Goal: Task Accomplishment & Management: Complete application form

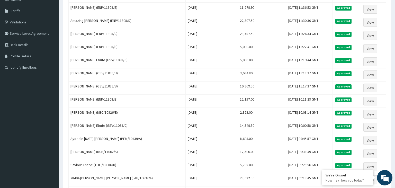
scroll to position [19, 0]
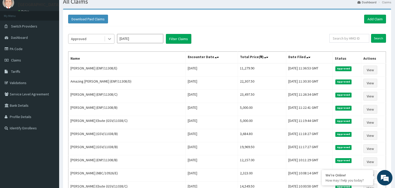
click at [107, 38] on div at bounding box center [109, 38] width 9 height 9
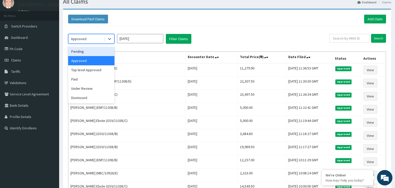
click at [89, 55] on div "Pending" at bounding box center [91, 51] width 46 height 9
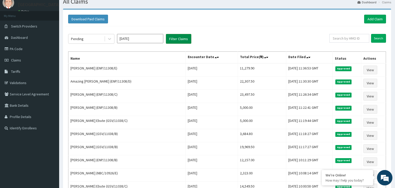
click at [175, 38] on button "Filter Claims" at bounding box center [178, 39] width 25 height 10
click at [22, 48] on link "PA Code" at bounding box center [29, 48] width 59 height 11
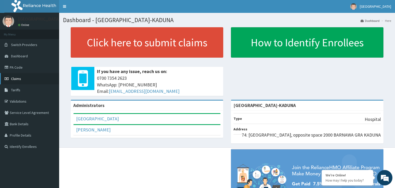
click at [13, 80] on span "Claims" at bounding box center [16, 78] width 10 height 5
click at [30, 70] on link "PA Code" at bounding box center [29, 67] width 59 height 11
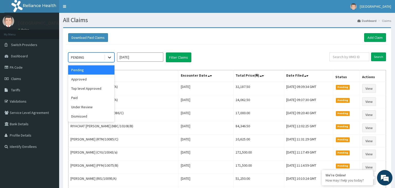
click at [109, 59] on icon at bounding box center [109, 57] width 5 height 5
click at [94, 82] on div "Approved" at bounding box center [91, 79] width 46 height 9
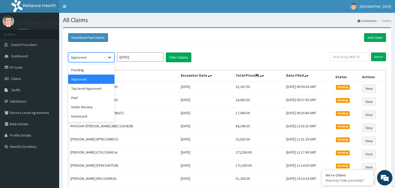
click at [111, 56] on icon at bounding box center [109, 57] width 5 height 5
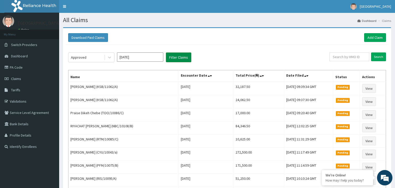
click at [180, 59] on button "Filter Claims" at bounding box center [178, 58] width 25 height 10
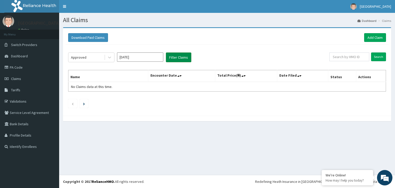
click at [178, 57] on button "Filter Claims" at bounding box center [178, 58] width 25 height 10
click at [111, 59] on icon at bounding box center [109, 57] width 5 height 5
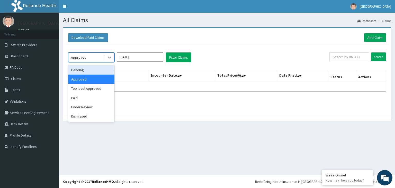
click at [95, 71] on div "Pending" at bounding box center [91, 69] width 46 height 9
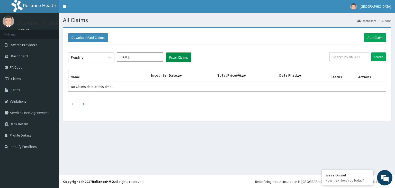
click at [184, 58] on button "Filter Claims" at bounding box center [178, 58] width 25 height 10
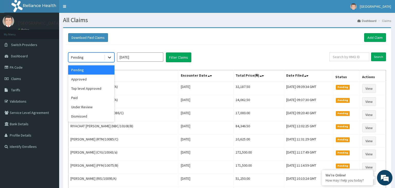
click at [111, 58] on icon at bounding box center [109, 57] width 5 height 5
click at [83, 89] on div "Top level Approved" at bounding box center [91, 88] width 46 height 9
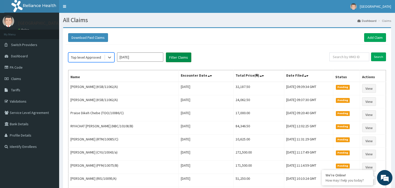
click at [177, 60] on button "Filter Claims" at bounding box center [178, 58] width 25 height 10
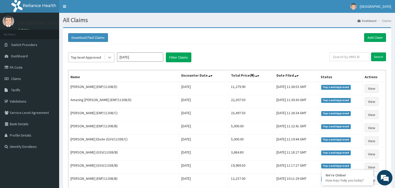
click at [109, 59] on icon at bounding box center [109, 57] width 5 height 5
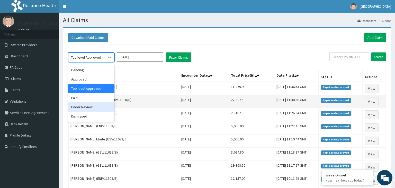
drag, startPoint x: 93, startPoint y: 105, endPoint x: 97, endPoint y: 105, distance: 4.1
click at [94, 105] on div "Under Review" at bounding box center [91, 106] width 46 height 9
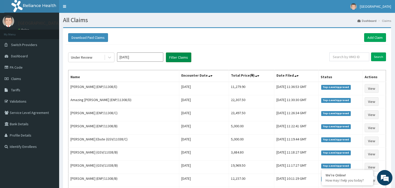
click at [181, 58] on button "Filter Claims" at bounding box center [178, 58] width 25 height 10
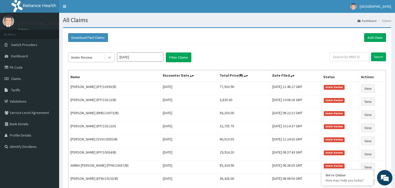
click at [106, 59] on div at bounding box center [109, 57] width 9 height 9
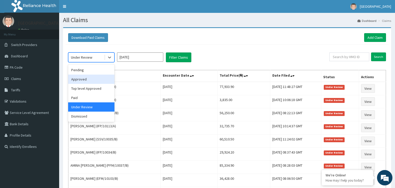
click at [95, 80] on div "Approved" at bounding box center [91, 79] width 46 height 9
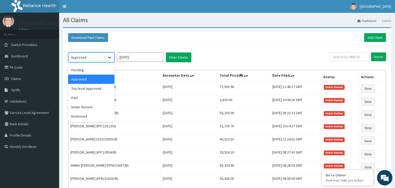
click at [110, 59] on icon at bounding box center [109, 57] width 5 height 5
click at [87, 71] on div "Pending" at bounding box center [91, 69] width 46 height 9
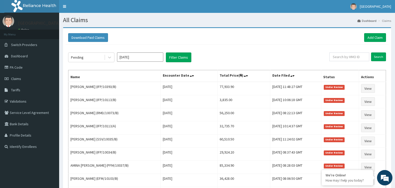
click at [176, 63] on div "Pending Sep 2025 Filter Claims Search Name Encounter Date Total Price(₦) Date F…" at bounding box center [227, 140] width 323 height 190
click at [176, 57] on button "Filter Claims" at bounding box center [178, 58] width 25 height 10
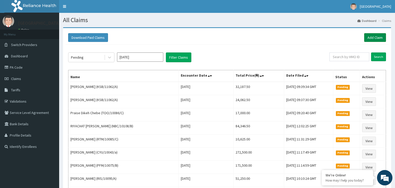
click at [376, 38] on link "Add Claim" at bounding box center [376, 37] width 22 height 9
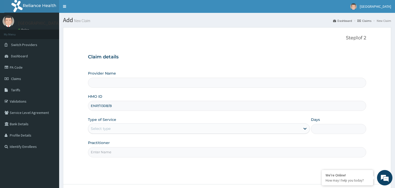
type input "Harmony Hospital-KADUNA"
click at [99, 107] on input "ENP/11308/B" at bounding box center [227, 106] width 279 height 10
type input "ENP/11308/B"
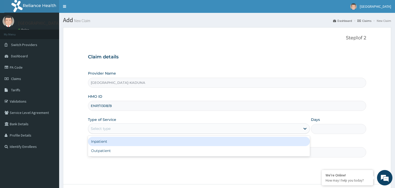
click at [134, 132] on div "Select type" at bounding box center [194, 129] width 212 height 8
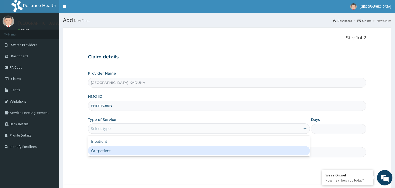
click at [109, 152] on div "Outpatient" at bounding box center [199, 150] width 222 height 9
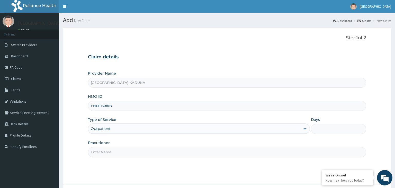
type input "1"
click at [109, 152] on input "Practitioner" at bounding box center [227, 152] width 279 height 10
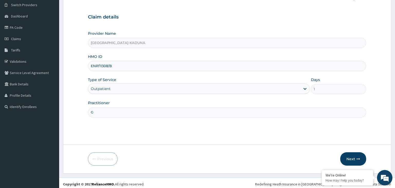
scroll to position [42, 0]
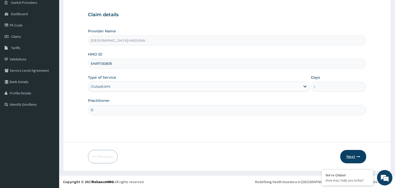
type input "G"
click at [356, 157] on button "Next" at bounding box center [354, 156] width 26 height 13
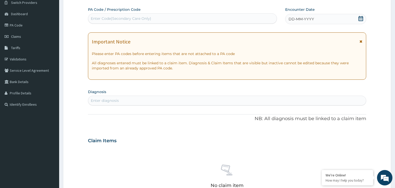
click at [117, 21] on div "Enter Code(Secondary Care Only)" at bounding box center [182, 18] width 189 height 8
type input "O"
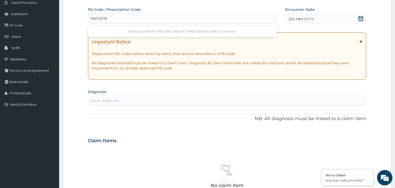
type input "PA/FA7196"
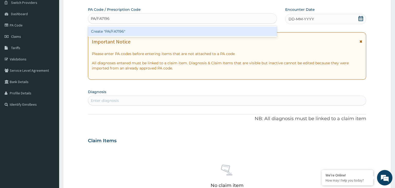
click at [117, 32] on div "Create "PA/FA7196"" at bounding box center [182, 31] width 189 height 9
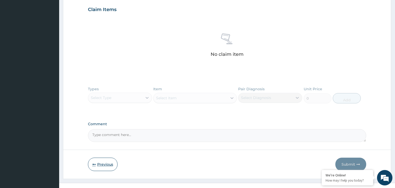
click at [102, 165] on button "Previous" at bounding box center [103, 164] width 30 height 13
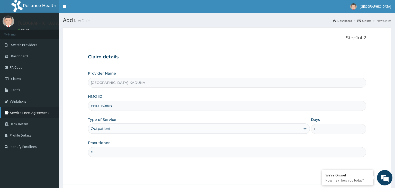
drag, startPoint x: 111, startPoint y: 105, endPoint x: 44, endPoint y: 114, distance: 67.8
click at [88, 111] on input "ENP/11308/B" at bounding box center [227, 106] width 279 height 10
paste input "VEM/10005/A"
click at [99, 106] on input "VEM/10005/A" at bounding box center [227, 106] width 279 height 10
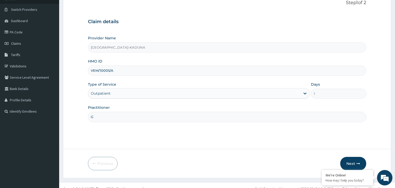
scroll to position [42, 0]
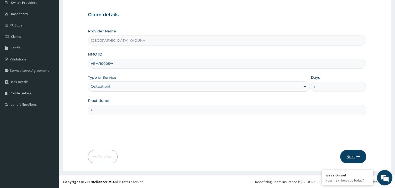
type input "VEM/10005/A"
click at [354, 156] on button "Next" at bounding box center [354, 156] width 26 height 13
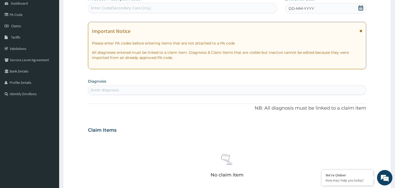
scroll to position [54, 0]
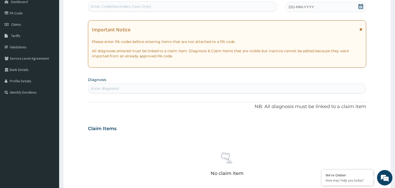
click at [364, 6] on div "DD-MM-YYYY" at bounding box center [325, 7] width 81 height 10
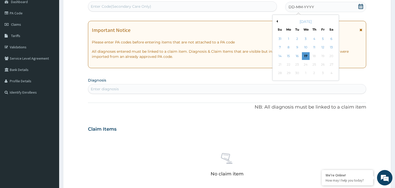
click at [289, 56] on div "15" at bounding box center [289, 56] width 8 height 8
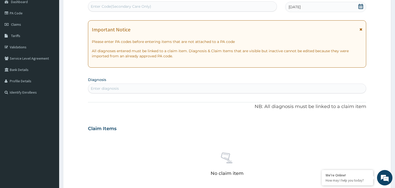
click at [104, 93] on div "PA Code / Prescription Code Enter Code(Secondary Care Only) Encounter Date 15-0…" at bounding box center [227, 128] width 279 height 266
click at [106, 89] on div "Enter diagnosis" at bounding box center [105, 88] width 28 height 5
type input "MALARIA"
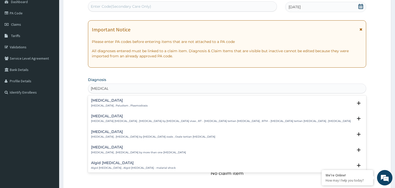
click at [103, 105] on p "Malaria , Paludism , Plasmodiosis" at bounding box center [119, 106] width 57 height 4
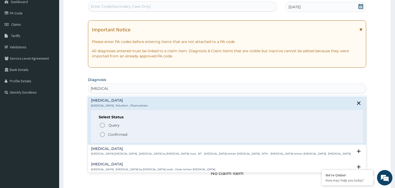
click at [113, 135] on p "Confirmed" at bounding box center [117, 134] width 19 height 5
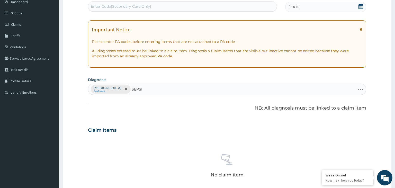
type input "SEPSIS"
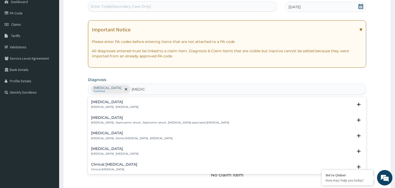
click at [106, 105] on p "[MEDICAL_DATA] , [MEDICAL_DATA]" at bounding box center [114, 107] width 47 height 4
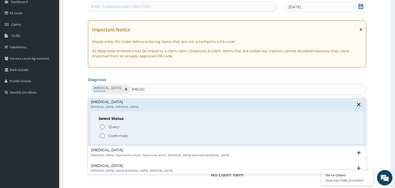
click at [114, 135] on p "Confirmed" at bounding box center [117, 135] width 19 height 5
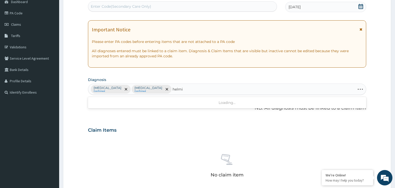
type input "helmin"
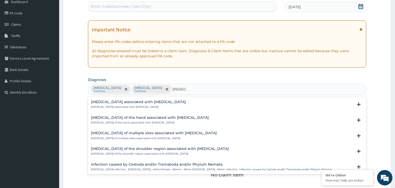
click at [148, 106] on p "Arthropathy associated with helminthiasis" at bounding box center [138, 107] width 95 height 4
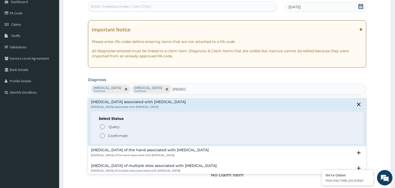
click at [129, 136] on span "Confirmed" at bounding box center [227, 136] width 257 height 6
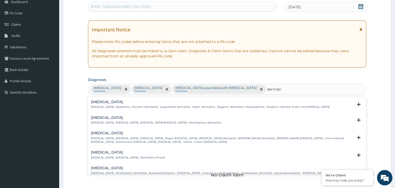
type input "dermatit"
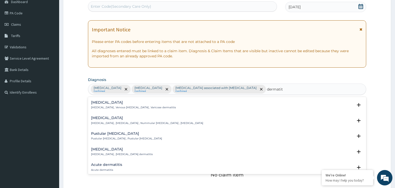
scroll to position [207, 0]
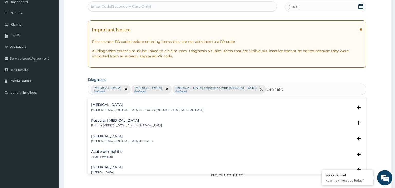
click at [111, 150] on h4 "Acute dermatitis" at bounding box center [106, 152] width 31 height 4
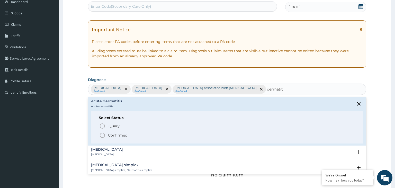
scroll to position [259, 0]
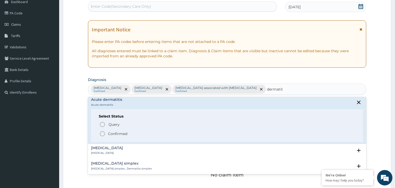
click at [116, 135] on p "Confirmed" at bounding box center [117, 133] width 19 height 5
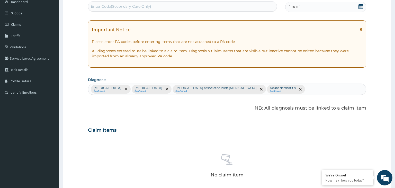
scroll to position [163, 0]
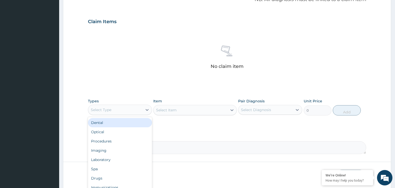
click at [133, 107] on div "Select Type" at bounding box center [115, 110] width 54 height 8
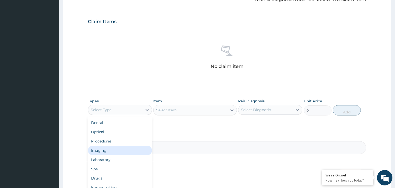
click at [121, 143] on div "Procedures" at bounding box center [120, 141] width 64 height 9
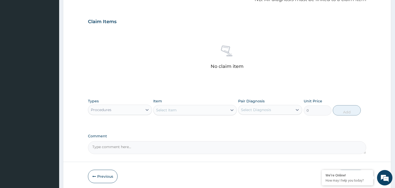
click at [191, 113] on div "Select Item" at bounding box center [191, 110] width 74 height 8
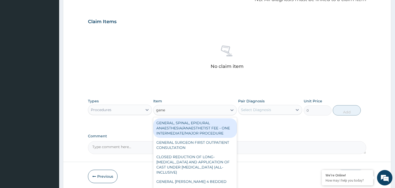
type input "gener"
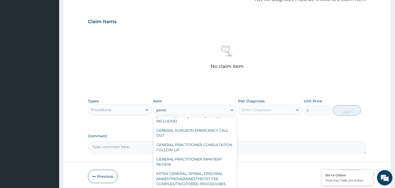
scroll to position [104, 0]
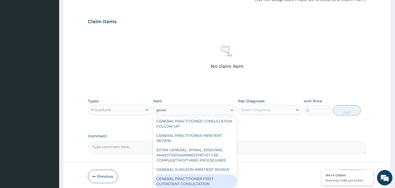
click at [212, 174] on div "GENERAL PRACTITIONER FIRST OUTPATIENT CONSULTATION" at bounding box center [195, 181] width 84 height 14
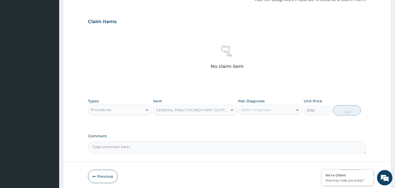
type input "3750"
click at [271, 109] on div "Select Diagnosis" at bounding box center [266, 110] width 54 height 8
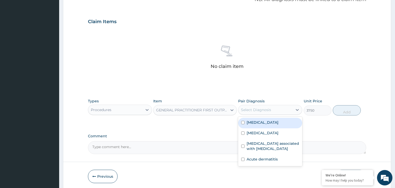
drag, startPoint x: 267, startPoint y: 130, endPoint x: 266, endPoint y: 133, distance: 3.3
click at [267, 130] on div "[MEDICAL_DATA]" at bounding box center [270, 133] width 64 height 11
checkbox input "true"
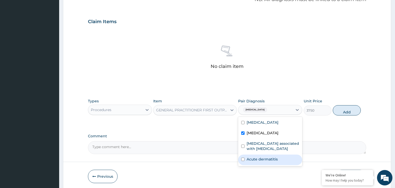
click at [264, 155] on div "Acute dermatitis" at bounding box center [270, 160] width 64 height 11
checkbox input "true"
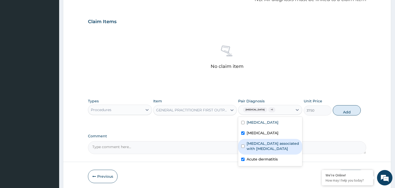
click at [259, 143] on label "Arthropathy associated with helminthiasis" at bounding box center [273, 146] width 53 height 10
checkbox input "true"
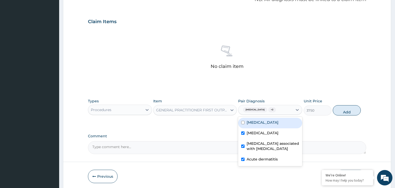
click at [258, 124] on label "[MEDICAL_DATA]" at bounding box center [263, 122] width 32 height 5
checkbox input "true"
click at [350, 117] on div "Types Procedures Item GENERAL PRACTITIONER FIRST OUTPATIENT CONSULTATION Pair D…" at bounding box center [227, 107] width 279 height 22
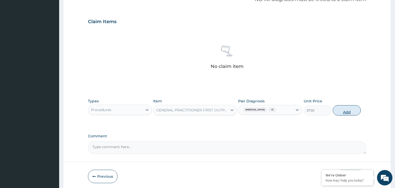
click at [351, 115] on button "Add" at bounding box center [347, 110] width 28 height 10
type input "0"
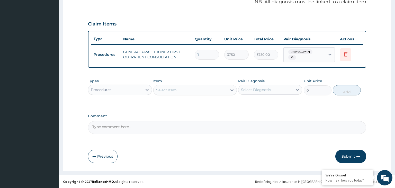
scroll to position [158, 0]
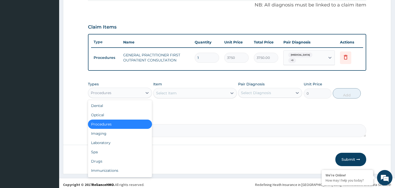
click at [112, 89] on div "Procedures" at bounding box center [115, 93] width 54 height 8
click at [118, 141] on div "Laboratory" at bounding box center [120, 142] width 64 height 9
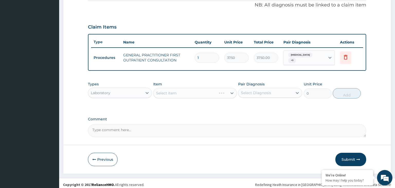
click at [191, 89] on div "Select Item" at bounding box center [195, 93] width 84 height 10
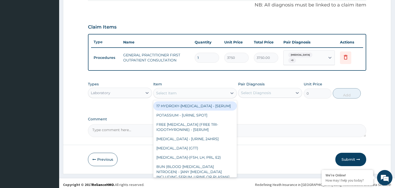
click at [185, 90] on div "Select Item" at bounding box center [191, 93] width 74 height 8
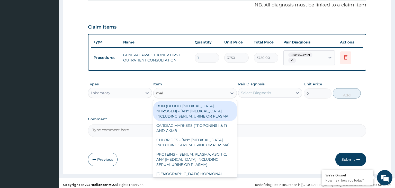
type input "mala"
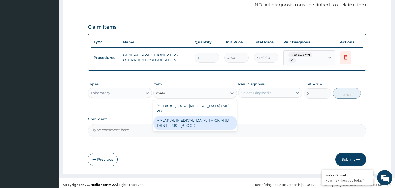
click at [200, 116] on div "MALARIAL [MEDICAL_DATA] THICK AND THIN FILMS - [BLOOD]" at bounding box center [195, 123] width 84 height 14
type input "2187.5"
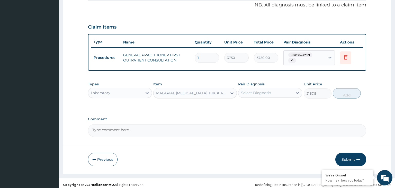
click at [288, 85] on div "Pair Diagnosis Select Diagnosis" at bounding box center [270, 90] width 64 height 17
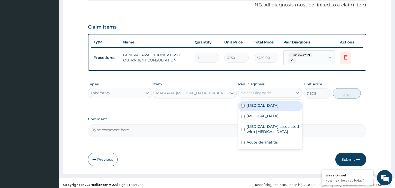
click at [280, 93] on div "Select Diagnosis" at bounding box center [266, 93] width 54 height 8
click at [268, 101] on div "[MEDICAL_DATA]" at bounding box center [270, 106] width 64 height 11
checkbox input "true"
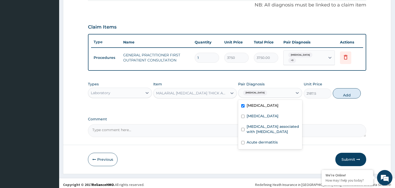
click at [350, 90] on button "Add" at bounding box center [347, 93] width 28 height 10
type input "0"
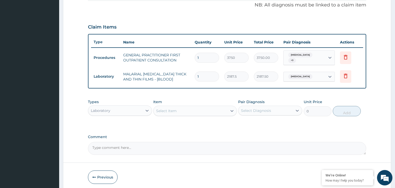
click at [199, 107] on div "Select Item" at bounding box center [191, 111] width 74 height 8
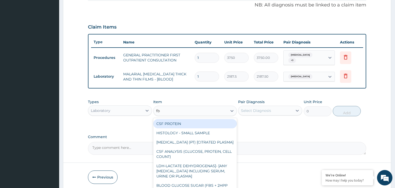
type input "fbc"
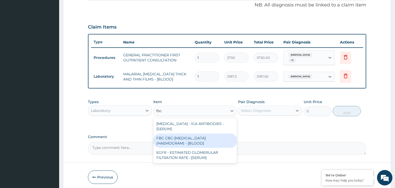
click at [198, 138] on div "FBC CBC-[MEDICAL_DATA] (HAEMOGRAM) - [BLOOD]" at bounding box center [195, 141] width 84 height 14
type input "5000"
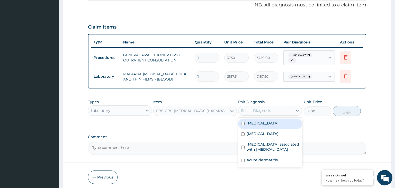
click at [264, 109] on div "Select Diagnosis" at bounding box center [256, 110] width 30 height 5
click at [253, 131] on label "[MEDICAL_DATA]" at bounding box center [263, 133] width 32 height 5
checkbox input "true"
click at [347, 108] on button "Add" at bounding box center [347, 111] width 28 height 10
type input "0"
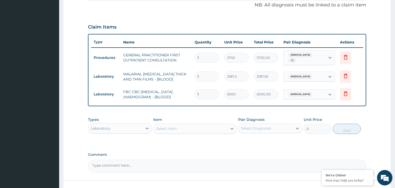
click at [133, 128] on div "Laboratory" at bounding box center [115, 128] width 54 height 8
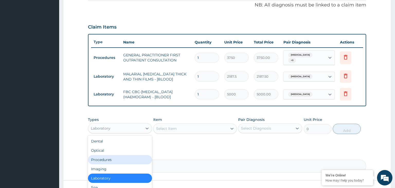
click at [118, 155] on div "Procedures" at bounding box center [120, 159] width 64 height 9
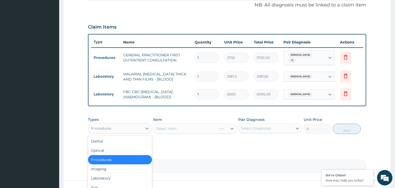
click at [129, 128] on div "Procedures" at bounding box center [115, 128] width 54 height 8
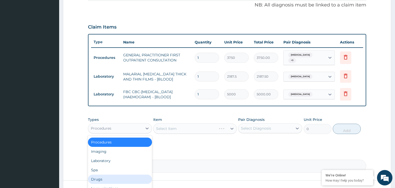
click at [108, 180] on div "Drugs" at bounding box center [120, 179] width 64 height 9
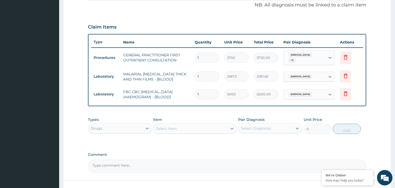
click at [194, 120] on div "Item Select Item" at bounding box center [195, 125] width 84 height 17
click at [197, 128] on div "Select Item" at bounding box center [191, 129] width 74 height 8
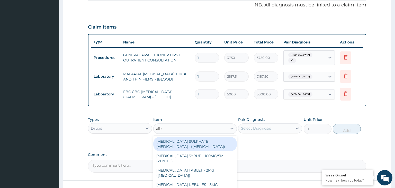
type input "albe"
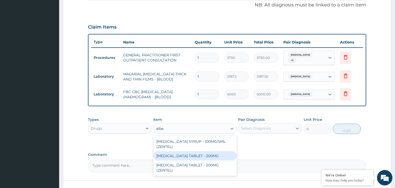
click at [202, 155] on div "[MEDICAL_DATA] TABLET - 200MG" at bounding box center [195, 155] width 84 height 9
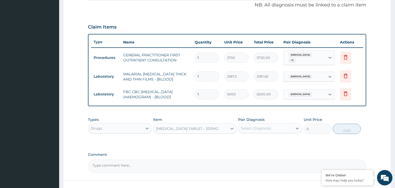
type input "280"
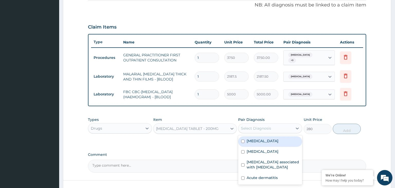
click at [266, 130] on div "Select Diagnosis" at bounding box center [270, 129] width 64 height 10
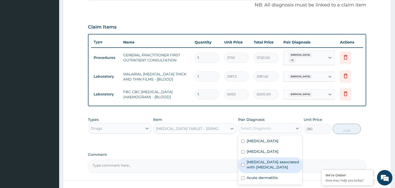
drag, startPoint x: 264, startPoint y: 166, endPoint x: 321, endPoint y: 156, distance: 57.9
click at [264, 165] on label "Arthropathy associated with helminthiasis" at bounding box center [273, 165] width 53 height 10
checkbox input "true"
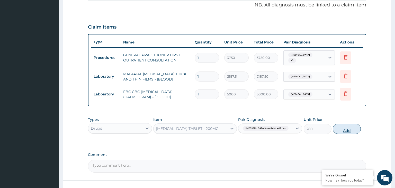
click at [348, 125] on button "Add" at bounding box center [347, 129] width 28 height 10
type input "0"
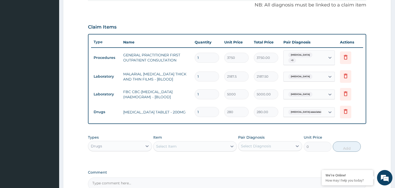
drag, startPoint x: 200, startPoint y: 106, endPoint x: 186, endPoint y: 110, distance: 14.7
click at [195, 110] on input "1" at bounding box center [207, 112] width 24 height 10
type input "2"
type input "560.00"
type input "2"
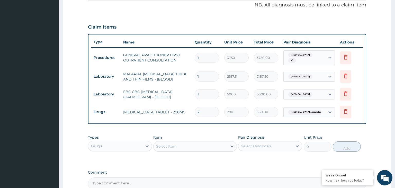
click at [181, 146] on div "Select Item" at bounding box center [191, 146] width 74 height 8
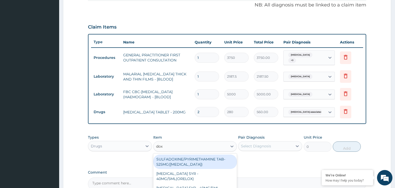
type input "doxy"
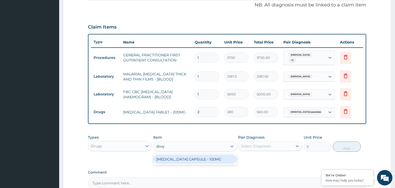
drag, startPoint x: 188, startPoint y: 157, endPoint x: 260, endPoint y: 154, distance: 71.6
click at [188, 157] on div "[MEDICAL_DATA] CAPSULE - 100MG" at bounding box center [195, 159] width 84 height 9
type input "64.39999999999999"
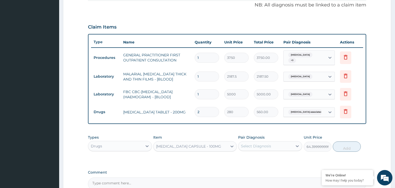
click at [276, 145] on div "Select Diagnosis" at bounding box center [266, 146] width 54 height 8
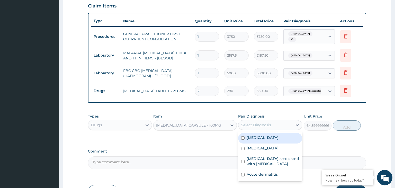
scroll to position [185, 0]
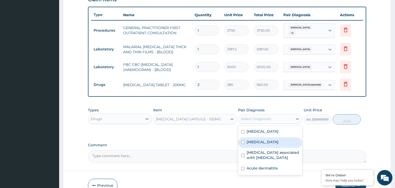
click at [256, 141] on label "[MEDICAL_DATA]" at bounding box center [263, 142] width 32 height 5
checkbox input "true"
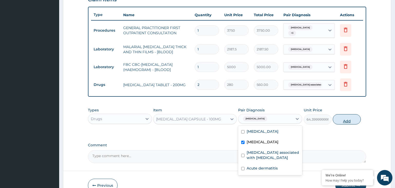
click at [349, 116] on button "Add" at bounding box center [347, 119] width 28 height 10
type input "0"
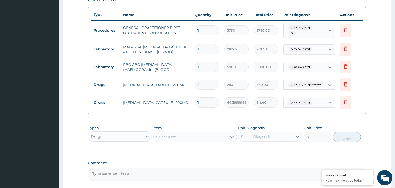
drag, startPoint x: 197, startPoint y: 98, endPoint x: 202, endPoint y: 101, distance: 5.8
click at [202, 101] on input "1" at bounding box center [207, 103] width 24 height 10
click at [203, 98] on input "1" at bounding box center [207, 103] width 24 height 10
type input "14"
type input "901.60"
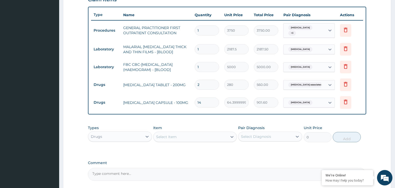
type input "14"
click at [192, 138] on div "Select Item" at bounding box center [195, 137] width 84 height 10
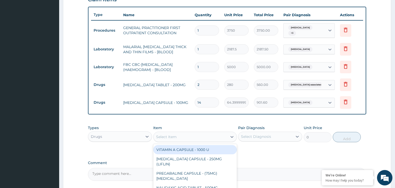
type input "c"
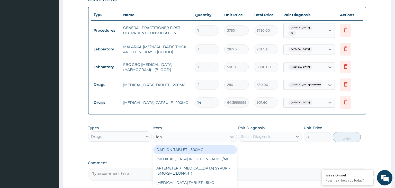
type input "lona"
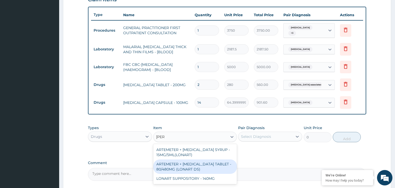
drag, startPoint x: 183, startPoint y: 164, endPoint x: 308, endPoint y: 143, distance: 126.6
click at [184, 164] on div "ARTEMETER + [MEDICAL_DATA] TABLET - 80/480MG (LONART DS)" at bounding box center [195, 167] width 84 height 14
type input "588"
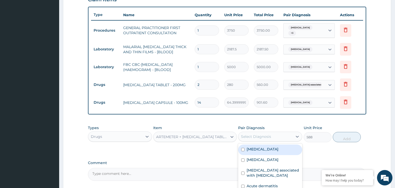
click at [286, 134] on div "Select Diagnosis" at bounding box center [266, 137] width 54 height 8
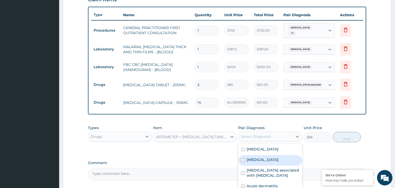
click at [260, 147] on label "[MEDICAL_DATA]" at bounding box center [263, 149] width 32 height 5
checkbox input "true"
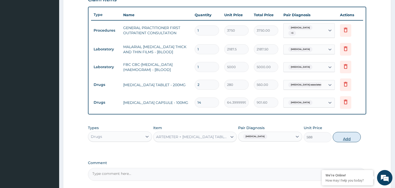
click at [344, 135] on button "Add" at bounding box center [347, 137] width 28 height 10
type input "0"
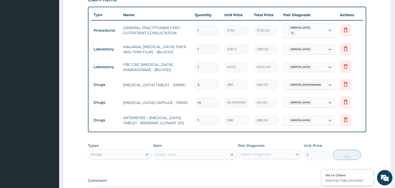
drag, startPoint x: 205, startPoint y: 116, endPoint x: 184, endPoint y: 120, distance: 21.0
click at [195, 120] on input "1" at bounding box center [207, 120] width 24 height 10
type input "6"
type input "3528.00"
type input "6"
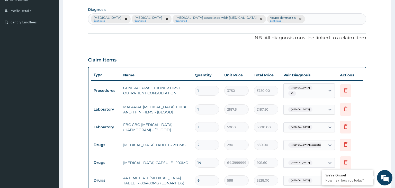
scroll to position [131, 0]
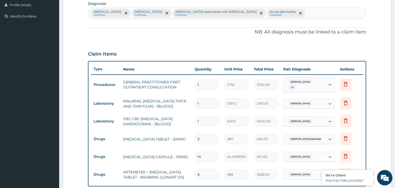
click at [264, 15] on div "Malaria Confirmed Sepsis Confirmed Arthropathy associated with helminthiasis Co…" at bounding box center [227, 13] width 278 height 11
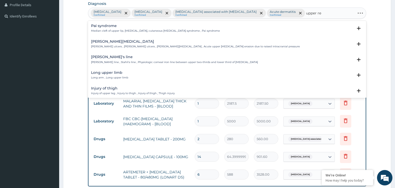
type input "upper res"
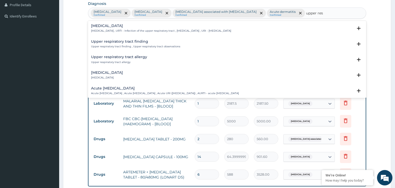
click at [144, 23] on div "Upper respiratory infection Upper respiratory infection , URTI - Infection of t…" at bounding box center [227, 30] width 279 height 16
click at [141, 27] on h4 "[MEDICAL_DATA]" at bounding box center [161, 26] width 140 height 4
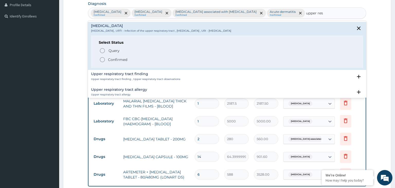
click at [108, 62] on p "Confirmed" at bounding box center [117, 59] width 19 height 5
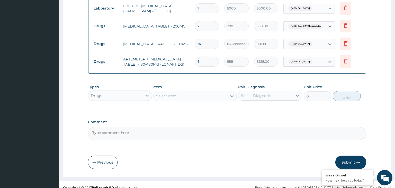
scroll to position [246, 0]
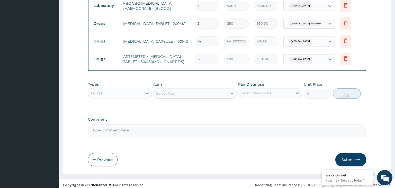
click at [189, 92] on div "Select Item" at bounding box center [191, 93] width 74 height 8
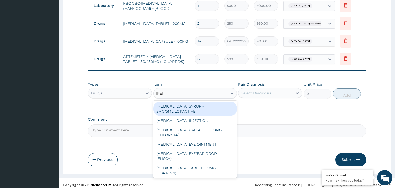
type input "lorat"
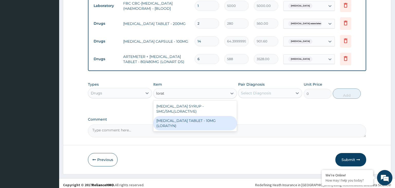
click at [187, 118] on div "[MEDICAL_DATA] TABLET - 10MG (LORATYN)" at bounding box center [195, 123] width 84 height 14
type input "98"
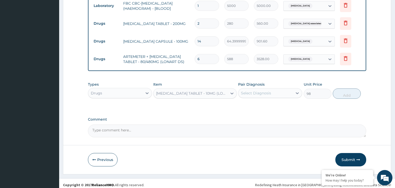
click at [274, 90] on div "Select Diagnosis" at bounding box center [266, 93] width 54 height 8
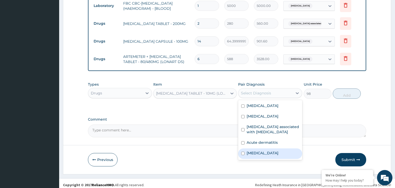
click at [271, 151] on label "[MEDICAL_DATA]" at bounding box center [263, 153] width 32 height 5
checkbox input "true"
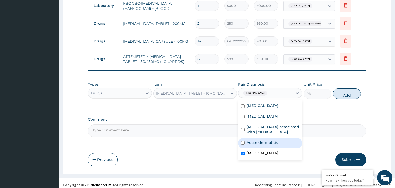
click at [348, 89] on button "Add" at bounding box center [347, 94] width 28 height 10
type input "0"
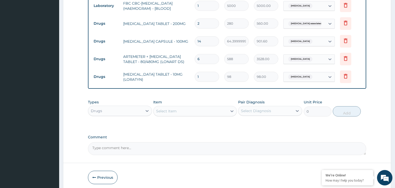
drag, startPoint x: 207, startPoint y: 74, endPoint x: 188, endPoint y: 78, distance: 20.2
click at [195, 78] on input "1" at bounding box center [207, 77] width 24 height 10
type input "5"
type input "490.00"
type input "5"
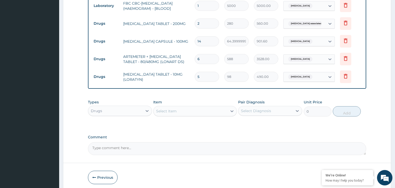
click at [190, 110] on div "Select Item" at bounding box center [191, 111] width 74 height 8
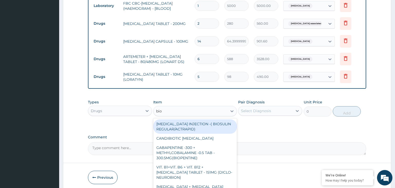
type input "bioc"
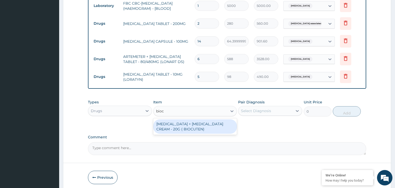
drag, startPoint x: 193, startPoint y: 122, endPoint x: 247, endPoint y: 121, distance: 53.8
click at [193, 122] on div "[MEDICAL_DATA] + [MEDICAL_DATA] CREAM - 20G ( BIOCUTEN)" at bounding box center [195, 126] width 84 height 14
type input "1680"
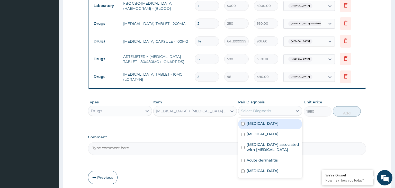
click at [273, 107] on div "Select Diagnosis" at bounding box center [266, 111] width 54 height 8
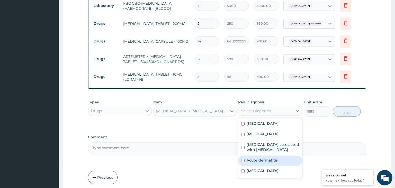
click at [261, 160] on div "Acute dermatitis" at bounding box center [270, 161] width 64 height 11
checkbox input "true"
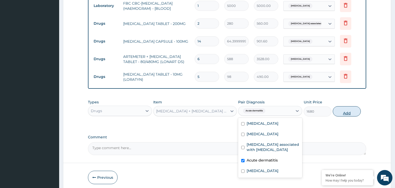
click at [351, 111] on button "Add" at bounding box center [347, 111] width 28 height 10
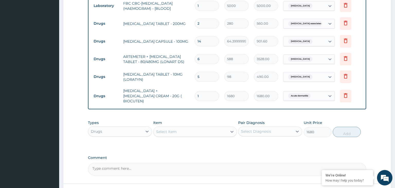
type input "0"
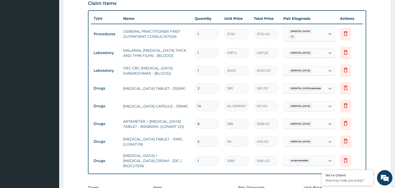
scroll to position [192, 0]
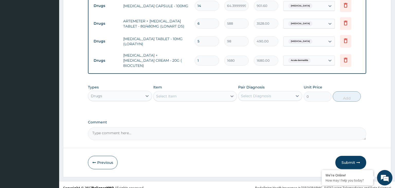
drag, startPoint x: 349, startPoint y: 157, endPoint x: 320, endPoint y: 154, distance: 29.0
click at [348, 157] on button "Submit" at bounding box center [351, 162] width 31 height 13
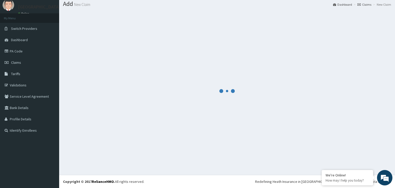
scroll to position [16, 0]
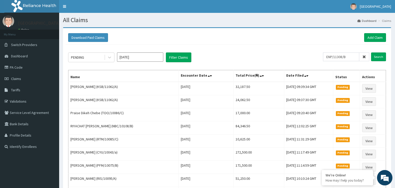
click at [337, 57] on input "ENP/11308/B" at bounding box center [341, 57] width 36 height 9
click at [378, 61] on div "ENP/11308/B Search" at bounding box center [354, 58] width 63 height 10
click at [378, 57] on input "Search" at bounding box center [378, 57] width 15 height 9
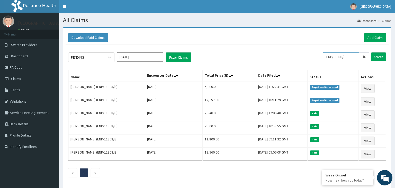
drag, startPoint x: 352, startPoint y: 57, endPoint x: 348, endPoint y: 57, distance: 4.4
click at [348, 57] on input "ENP/11308/B" at bounding box center [341, 57] width 36 height 9
click at [378, 59] on input "Search" at bounding box center [378, 57] width 15 height 9
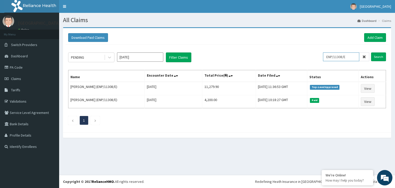
drag, startPoint x: 347, startPoint y: 58, endPoint x: 332, endPoint y: 58, distance: 15.2
click at [332, 58] on input "ENP/11308/E" at bounding box center [341, 57] width 36 height 9
type input "E"
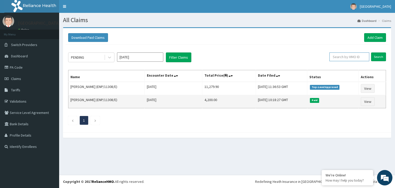
paste input "RSF/10013/C"
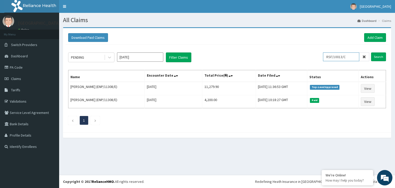
click at [337, 57] on input "RSF/10013/C" at bounding box center [341, 57] width 36 height 9
type input "RSF/10013/C"
click at [376, 59] on input "Search" at bounding box center [378, 57] width 15 height 9
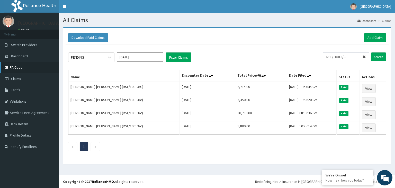
click at [23, 71] on link "PA Code" at bounding box center [29, 67] width 59 height 11
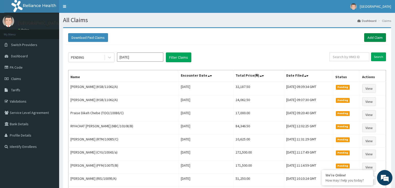
click at [380, 37] on link "Add Claim" at bounding box center [376, 37] width 22 height 9
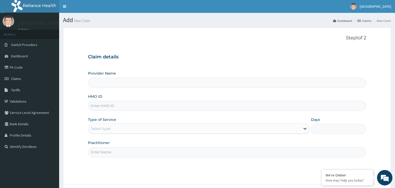
type input "LGL/10362/B"
type input "[GEOGRAPHIC_DATA]-KADUNA"
click at [98, 109] on input "LGL/10362/B" at bounding box center [227, 106] width 279 height 10
click at [99, 108] on input "LGL/10362/B" at bounding box center [227, 106] width 279 height 10
type input "LGL/10362/B"
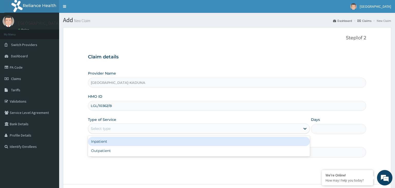
click at [139, 134] on div "Select type" at bounding box center [199, 129] width 222 height 10
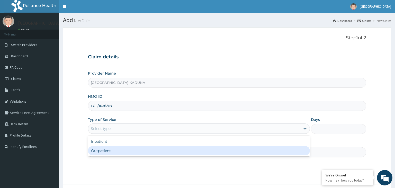
click at [104, 154] on div "Outpatient" at bounding box center [199, 150] width 222 height 9
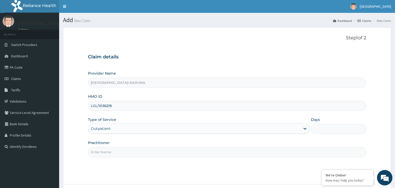
type input "1"
click at [105, 151] on input "Practitioner" at bounding box center [227, 152] width 279 height 10
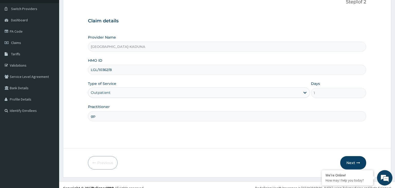
scroll to position [42, 0]
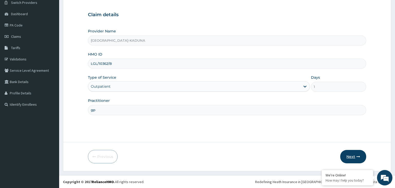
type input "gp"
click at [360, 159] on button "Next" at bounding box center [354, 156] width 26 height 13
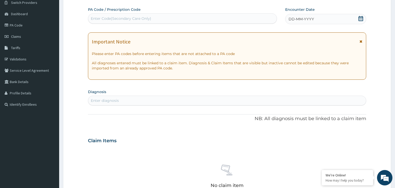
drag, startPoint x: 359, startPoint y: 18, endPoint x: 358, endPoint y: 25, distance: 6.8
click at [359, 18] on icon at bounding box center [361, 18] width 5 height 5
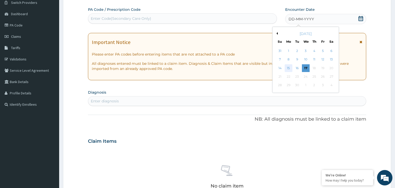
scroll to position [0, 0]
click at [285, 70] on div "15" at bounding box center [289, 68] width 8 height 8
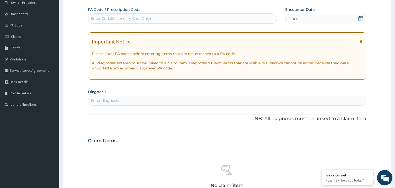
click at [185, 99] on div "Enter diagnosis" at bounding box center [227, 101] width 278 height 8
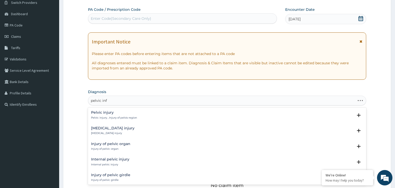
type input "pelvic infl"
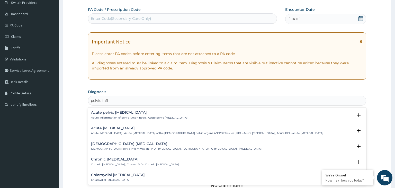
click at [150, 128] on h4 "Acute pelvic inflammatory disease" at bounding box center [207, 128] width 232 height 4
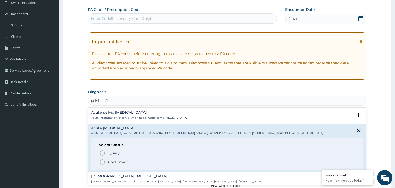
click at [129, 163] on span "Confirmed" at bounding box center [227, 162] width 257 height 6
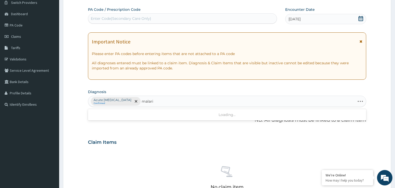
type input "malaria"
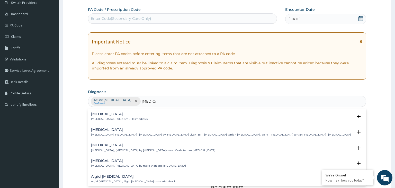
click at [104, 116] on h4 "[MEDICAL_DATA]" at bounding box center [119, 114] width 57 height 4
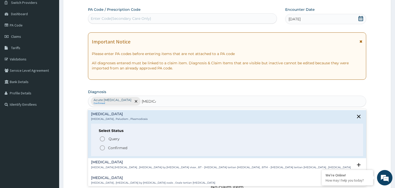
click at [120, 150] on p "Confirmed" at bounding box center [117, 147] width 19 height 5
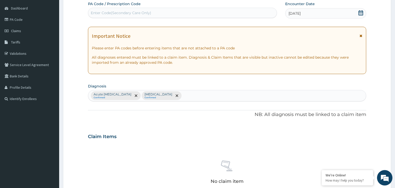
scroll to position [151, 0]
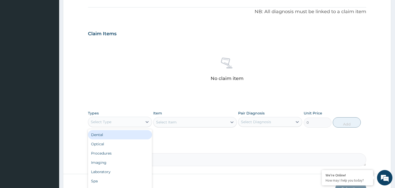
click at [138, 122] on div "Select Type" at bounding box center [115, 122] width 54 height 8
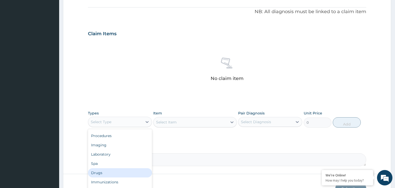
click at [112, 171] on div "Drugs" at bounding box center [120, 172] width 64 height 9
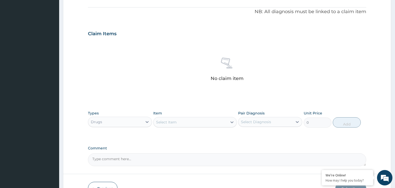
click at [170, 123] on div "Select Item" at bounding box center [166, 122] width 21 height 5
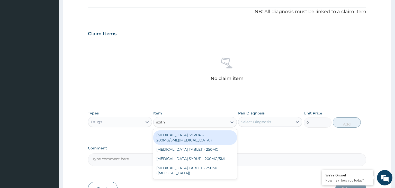
type input "azithr"
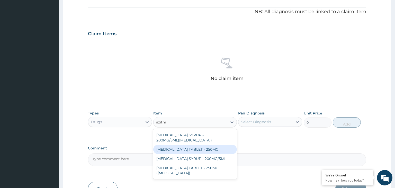
click at [213, 152] on div "AZITHROMYCIN TABLET - 250MG" at bounding box center [195, 149] width 84 height 9
type input "280"
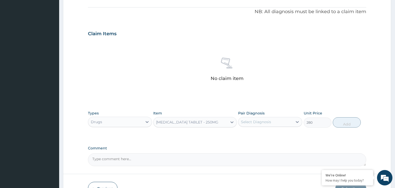
click at [271, 124] on div "Select Diagnosis" at bounding box center [266, 122] width 54 height 8
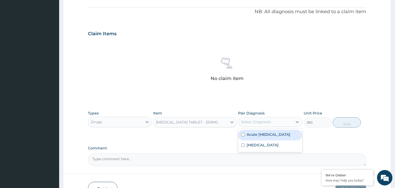
click at [267, 137] on label "Acute pelvic inflammatory disease" at bounding box center [269, 134] width 44 height 5
checkbox input "true"
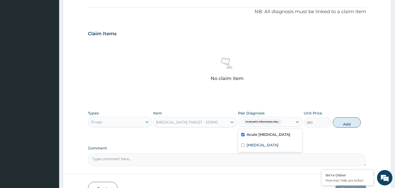
click at [339, 130] on div "Types Drugs Item AZITHROMYCIN TABLET - 250MG Pair Diagnosis option Acute pelvic…" at bounding box center [227, 123] width 279 height 30
click at [351, 124] on button "Add" at bounding box center [347, 122] width 28 height 10
type input "0"
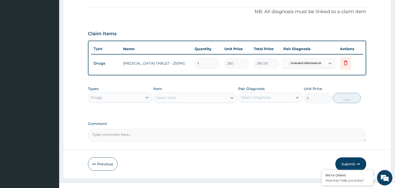
type input "10"
type input "2800.00"
drag, startPoint x: 207, startPoint y: 64, endPoint x: 197, endPoint y: 63, distance: 10.6
click at [197, 63] on input "10" at bounding box center [207, 63] width 24 height 10
type input "6"
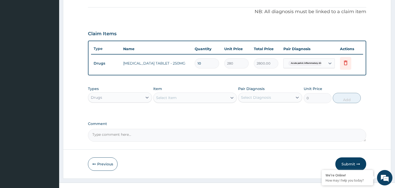
type input "1680.00"
type input "6"
click at [192, 94] on div "Select Item" at bounding box center [191, 98] width 74 height 8
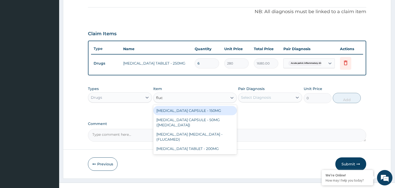
type input "fluco"
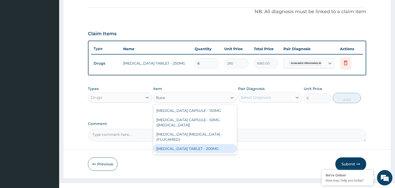
click at [222, 144] on div "FLUCONAZOLE TABLET - 200MG" at bounding box center [195, 148] width 84 height 9
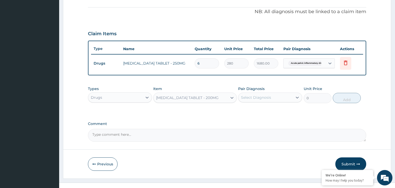
type input "532"
click at [276, 97] on div "Select Diagnosis" at bounding box center [266, 97] width 54 height 8
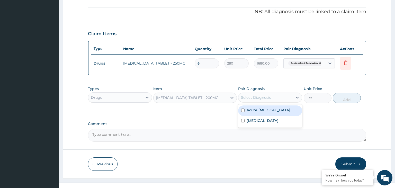
click at [265, 116] on div "Acute pelvic inflammatory disease" at bounding box center [270, 111] width 64 height 11
checkbox input "true"
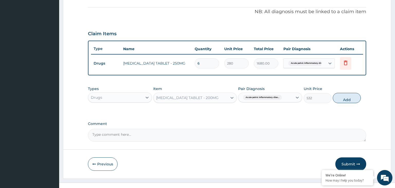
click at [350, 102] on div "Types Drugs Item FLUCONAZOLE TABLET - 200MG Pair Diagnosis Acute pelvic inflamm…" at bounding box center [227, 95] width 279 height 22
click at [349, 98] on button "Add" at bounding box center [347, 98] width 28 height 10
type input "0"
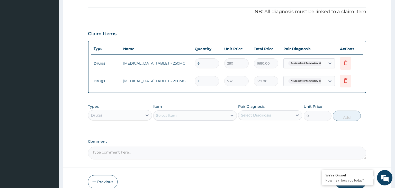
drag, startPoint x: 205, startPoint y: 82, endPoint x: 187, endPoint y: 87, distance: 19.0
click at [195, 86] on input "1" at bounding box center [207, 81] width 24 height 10
type input "3"
type input "1596.00"
type input "3"
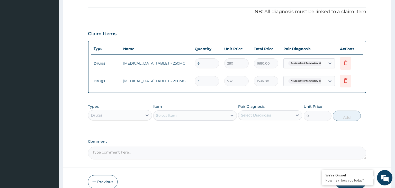
click at [185, 111] on div "Select Item" at bounding box center [191, 115] width 74 height 8
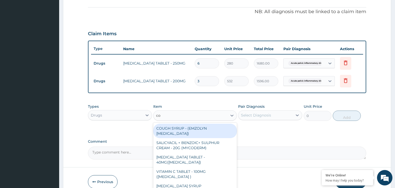
type input "coa"
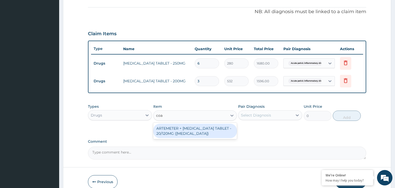
drag, startPoint x: 181, startPoint y: 127, endPoint x: 246, endPoint y: 126, distance: 64.9
click at [182, 128] on div "ARTEMETER + [MEDICAL_DATA] TABLET - 20/120MG ([MEDICAL_DATA])" at bounding box center [195, 131] width 84 height 14
type input "210"
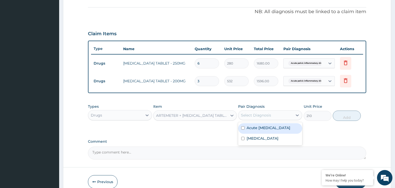
click at [286, 117] on div "Select Diagnosis" at bounding box center [266, 115] width 54 height 8
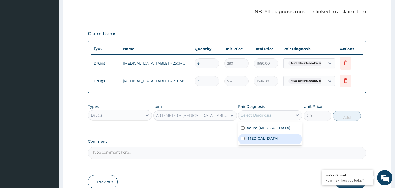
click at [269, 144] on div "[MEDICAL_DATA]" at bounding box center [270, 139] width 64 height 11
checkbox input "true"
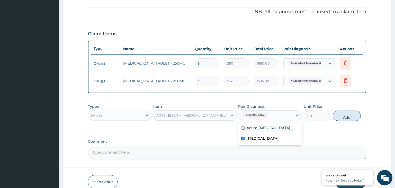
click at [349, 116] on button "Add" at bounding box center [347, 116] width 28 height 10
type input "0"
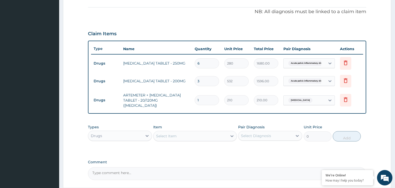
drag, startPoint x: 194, startPoint y: 100, endPoint x: 183, endPoint y: 101, distance: 10.7
click at [195, 101] on input "1" at bounding box center [207, 100] width 24 height 10
type input "2"
type input "420.00"
type input "24"
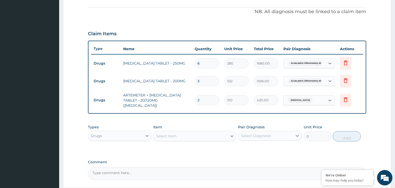
type input "5040.00"
type input "24"
click at [127, 132] on div "Drugs" at bounding box center [115, 136] width 54 height 8
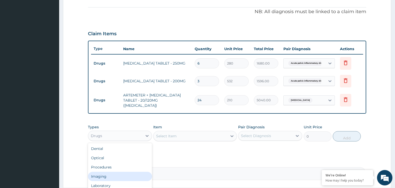
click at [112, 163] on div "Procedures" at bounding box center [120, 167] width 64 height 9
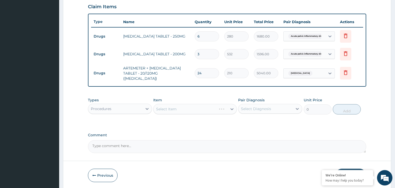
scroll to position [178, 0]
click at [206, 105] on div "Select Item" at bounding box center [191, 109] width 74 height 8
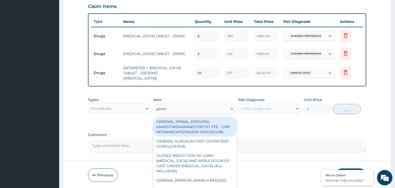
type input "genera"
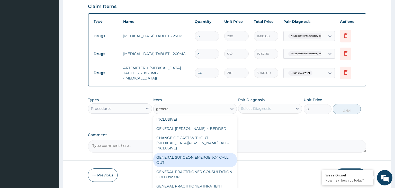
scroll to position [78, 0]
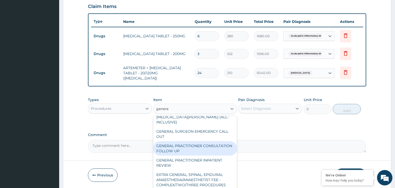
click at [210, 143] on div "GENERAL PRACTITIONER CONSULTATION FOLLOW UP" at bounding box center [195, 148] width 84 height 14
type input "1875"
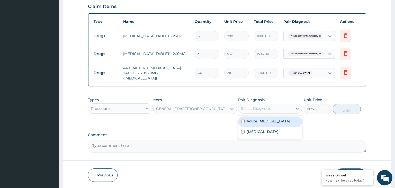
click at [270, 107] on div "Select Diagnosis" at bounding box center [256, 108] width 30 height 5
click at [265, 122] on label "Acute pelvic inflammatory disease" at bounding box center [269, 121] width 44 height 5
checkbox input "true"
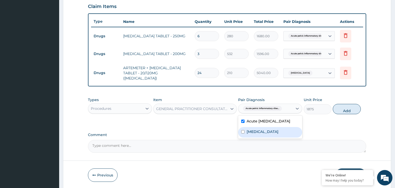
click at [259, 134] on label "[MEDICAL_DATA]" at bounding box center [263, 131] width 32 height 5
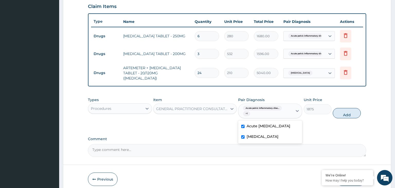
checkbox input "true"
click at [348, 109] on button "Add" at bounding box center [347, 113] width 28 height 10
type input "0"
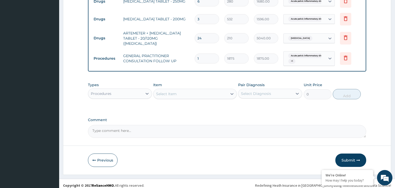
click at [344, 154] on button "Submit" at bounding box center [351, 160] width 31 height 13
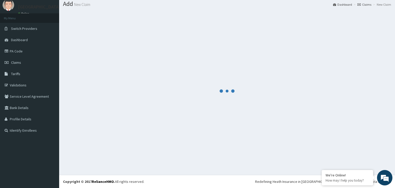
scroll to position [16, 0]
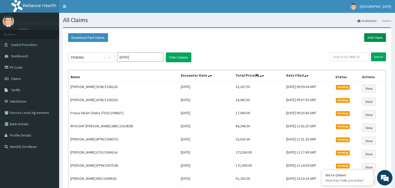
click at [377, 33] on div "Download Paid Claims Add Claim" at bounding box center [227, 38] width 323 height 14
click at [377, 36] on link "Add Claim" at bounding box center [376, 37] width 22 height 9
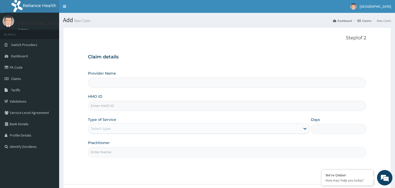
type input "RSF/10013/C"
type input "[GEOGRAPHIC_DATA]-KADUNA"
type input "RSF/10013/c"
click at [124, 136] on div "Provider Name [GEOGRAPHIC_DATA]-KADUNA HMO ID RSF/10013/c Type of Service Selec…" at bounding box center [227, 114] width 279 height 86
click at [126, 130] on div "Select type" at bounding box center [194, 129] width 212 height 8
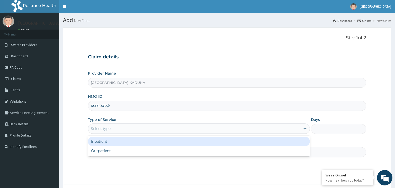
drag, startPoint x: 118, startPoint y: 152, endPoint x: 122, endPoint y: 145, distance: 7.0
click at [122, 145] on div "Inpatient Outpatient" at bounding box center [199, 146] width 222 height 21
click at [122, 145] on div "Inpatient" at bounding box center [199, 141] width 222 height 9
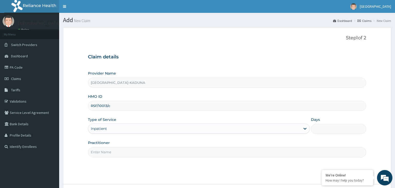
click at [360, 147] on div "Practitioner" at bounding box center [227, 148] width 279 height 17
click at [332, 131] on input "Days" at bounding box center [339, 129] width 56 height 10
type input "2"
click at [172, 155] on input "Practitioner" at bounding box center [227, 152] width 279 height 10
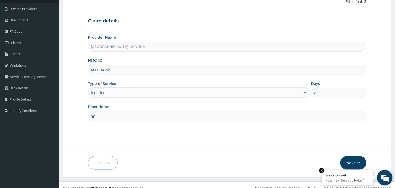
scroll to position [42, 0]
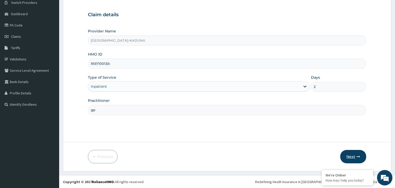
type input "gp"
click at [357, 159] on button "Next" at bounding box center [354, 156] width 26 height 13
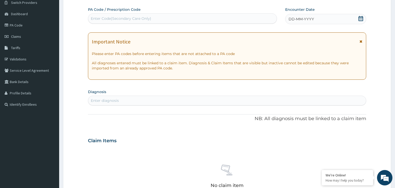
click at [127, 18] on div "Enter Code(Secondary Care Only)" at bounding box center [121, 18] width 60 height 5
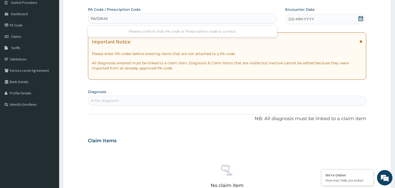
type input "PA/53645"
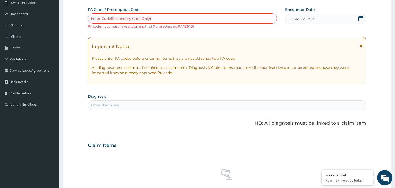
click at [151, 16] on div "Enter Code(Secondary Care Only)" at bounding box center [182, 18] width 189 height 8
type input "PA/513645"
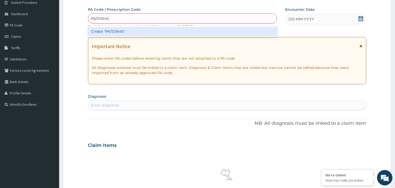
click at [135, 29] on div "Create "PA/513645"" at bounding box center [182, 31] width 189 height 9
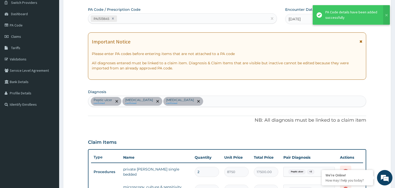
scroll to position [190, 0]
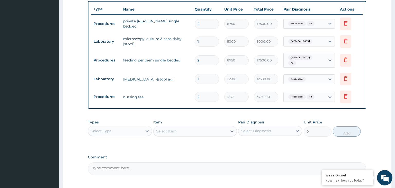
click at [131, 133] on div "Select Type" at bounding box center [120, 131] width 64 height 10
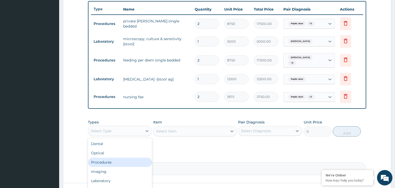
click at [113, 162] on div "Procedures" at bounding box center [120, 162] width 64 height 9
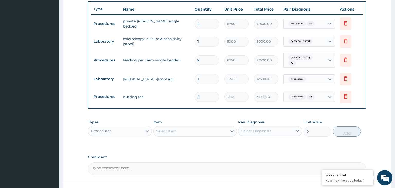
click at [203, 128] on div "Select Item" at bounding box center [191, 131] width 74 height 8
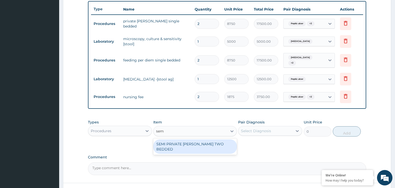
type input "semi"
click at [190, 144] on div "SEMI PRIVATE [PERSON_NAME] TWO BEDDED" at bounding box center [195, 147] width 84 height 14
type input "7500"
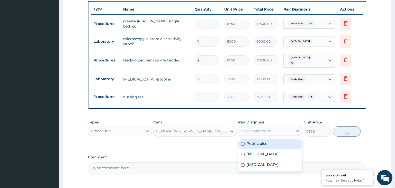
click at [277, 131] on div "Select Diagnosis" at bounding box center [266, 131] width 54 height 8
click at [257, 142] on label "Peptic ulcer" at bounding box center [258, 143] width 22 height 5
checkbox input "true"
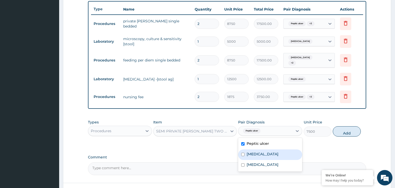
click at [257, 152] on label "[MEDICAL_DATA]" at bounding box center [263, 154] width 32 height 5
checkbox input "true"
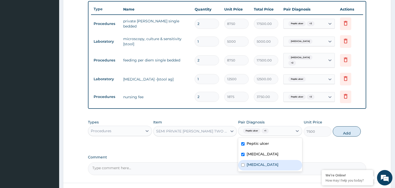
click at [255, 162] on label "[MEDICAL_DATA]" at bounding box center [263, 164] width 32 height 5
checkbox input "true"
click at [350, 128] on button "Add" at bounding box center [347, 131] width 28 height 10
type input "0"
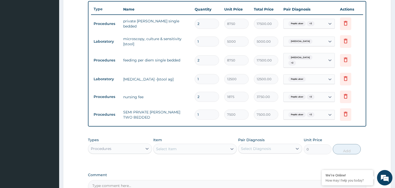
drag, startPoint x: 203, startPoint y: 112, endPoint x: 197, endPoint y: 115, distance: 7.2
click at [197, 115] on input "1" at bounding box center [207, 115] width 24 height 10
type input "2"
type input "15000.00"
type input "2"
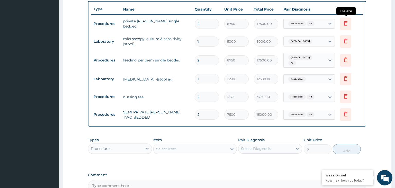
click at [345, 24] on icon at bounding box center [346, 23] width 4 height 5
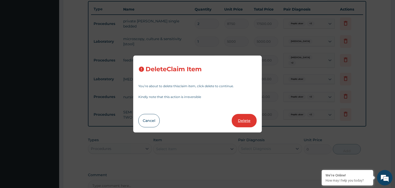
click at [245, 121] on button "Delete" at bounding box center [244, 120] width 25 height 13
type input "1"
type input "5000"
type input "5000.00"
type input "2"
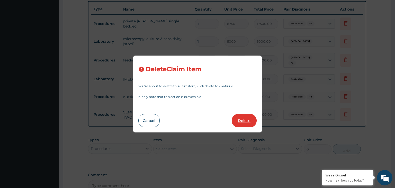
type input "8750"
type input "17500.00"
type input "1"
type input "12500"
type input "12500.00"
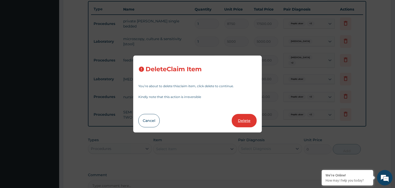
type input "2"
type input "1875"
type input "3750.00"
type input "7500"
type input "15000.00"
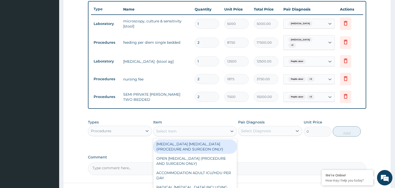
click at [170, 129] on div "Select Item" at bounding box center [166, 131] width 21 height 5
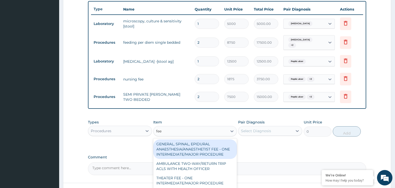
type input "feed"
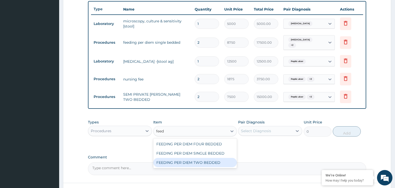
click at [184, 158] on div "FEEDING PER DIEM TWO BEDDED" at bounding box center [195, 162] width 84 height 9
type input "7500"
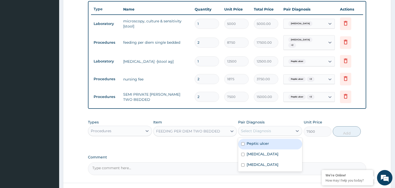
click at [276, 130] on div "Select Diagnosis" at bounding box center [266, 131] width 54 height 8
click at [270, 139] on div "Peptic ulcer" at bounding box center [270, 144] width 64 height 11
checkbox input "true"
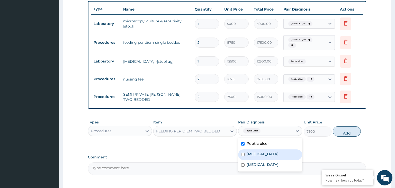
drag, startPoint x: 266, startPoint y: 149, endPoint x: 261, endPoint y: 159, distance: 11.3
click at [266, 152] on label "[MEDICAL_DATA]" at bounding box center [263, 154] width 32 height 5
checkbox input "true"
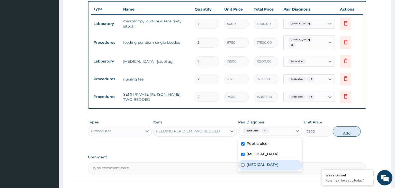
click at [261, 160] on div "[MEDICAL_DATA]" at bounding box center [270, 165] width 64 height 11
checkbox input "true"
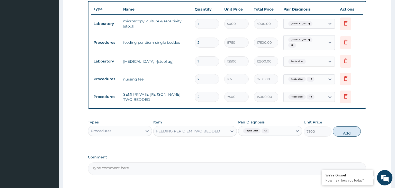
click at [353, 130] on button "Add" at bounding box center [347, 131] width 28 height 10
type input "0"
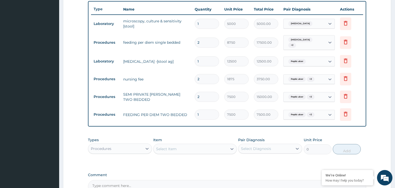
drag, startPoint x: 198, startPoint y: 114, endPoint x: 201, endPoint y: 117, distance: 3.8
click at [201, 117] on input "1" at bounding box center [207, 115] width 24 height 10
type input "2"
type input "15000.00"
type input "2"
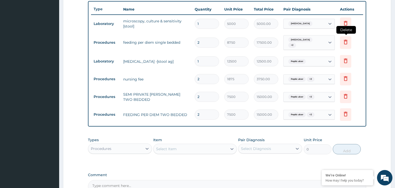
click at [349, 41] on icon at bounding box center [346, 42] width 6 height 6
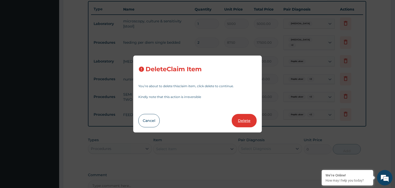
click at [248, 125] on button "Delete" at bounding box center [244, 120] width 25 height 13
type input "1"
type input "12500"
type input "12500.00"
type input "2"
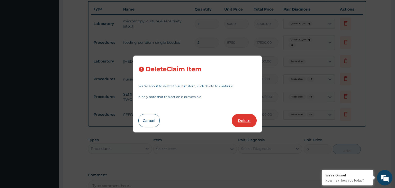
type input "1875"
type input "3750.00"
type input "7500"
type input "15000.00"
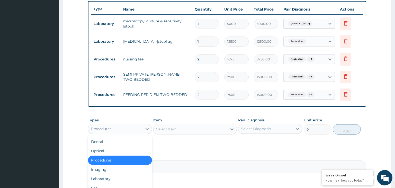
click at [139, 126] on div "Procedures" at bounding box center [115, 129] width 54 height 8
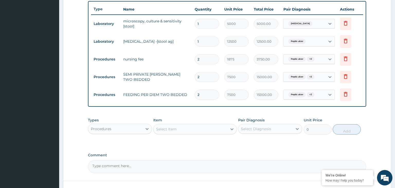
click at [127, 131] on div "Procedures" at bounding box center [115, 129] width 54 height 8
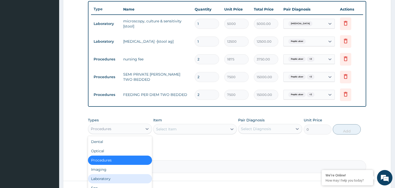
click at [112, 181] on div "Laboratory" at bounding box center [120, 178] width 64 height 9
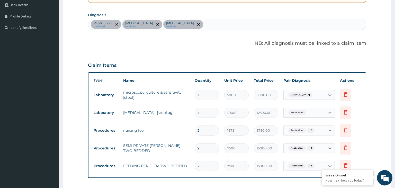
scroll to position [109, 0]
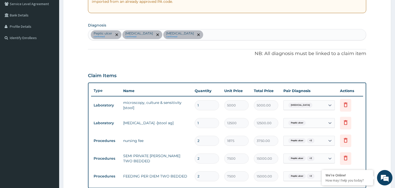
click at [201, 36] on div "[MEDICAL_DATA] confirmed [MEDICAL_DATA] confirmed [MEDICAL_DATA] confirmed" at bounding box center [227, 34] width 278 height 11
type input "[MEDICAL_DATA]"
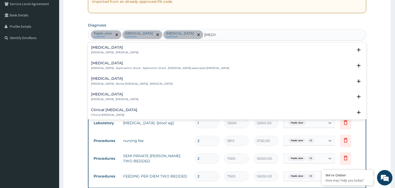
click at [106, 48] on h4 "[MEDICAL_DATA]" at bounding box center [114, 48] width 47 height 4
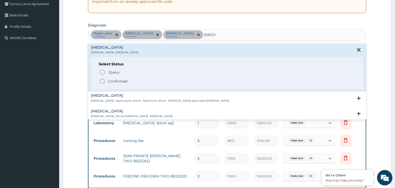
click at [116, 80] on p "Confirmed" at bounding box center [117, 81] width 19 height 5
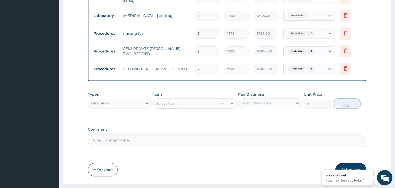
scroll to position [229, 0]
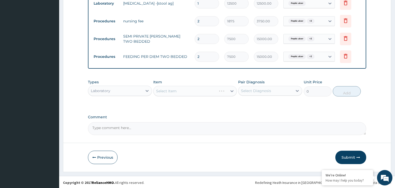
click at [169, 84] on div "Item Select Item" at bounding box center [195, 88] width 84 height 17
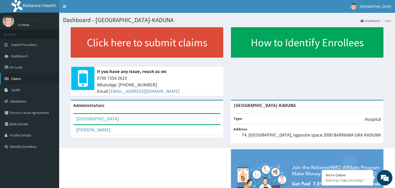
click at [15, 76] on link "Claims" at bounding box center [29, 78] width 59 height 11
click at [16, 67] on link "PA Code" at bounding box center [29, 67] width 59 height 11
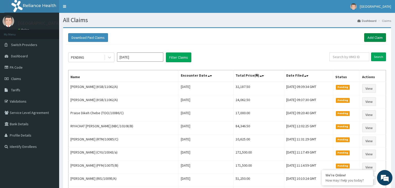
click at [371, 35] on link "Add Claim" at bounding box center [376, 37] width 22 height 9
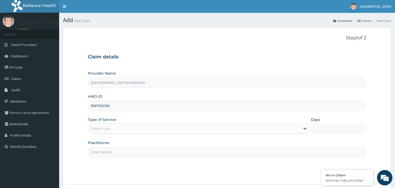
type input "RSF/10013/c"
click at [114, 126] on div "Select type" at bounding box center [194, 129] width 212 height 8
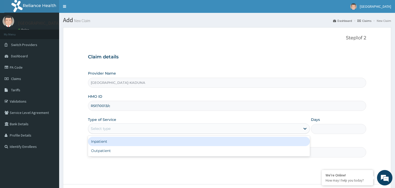
click at [110, 142] on div "Inpatient" at bounding box center [199, 141] width 222 height 9
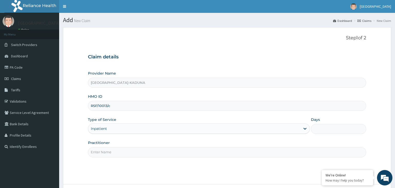
click at [334, 129] on input "Days" at bounding box center [339, 129] width 56 height 10
type input "2"
click at [126, 153] on input "Practitioner" at bounding box center [227, 152] width 279 height 10
type input "gp"
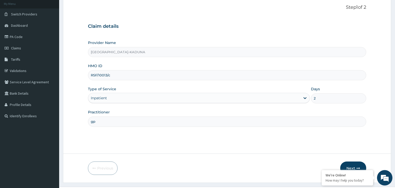
scroll to position [42, 0]
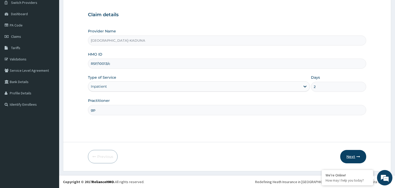
click at [354, 154] on button "Next" at bounding box center [354, 156] width 26 height 13
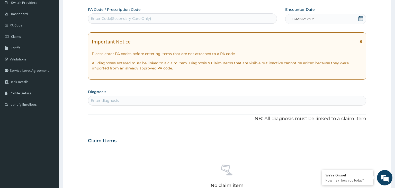
click at [114, 18] on div "Enter Code(Secondary Care Only)" at bounding box center [121, 18] width 60 height 5
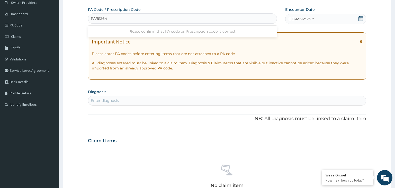
type input "PA/513645"
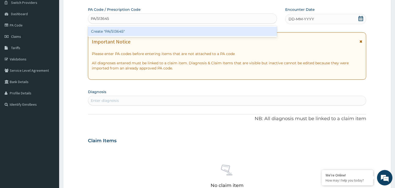
click at [125, 29] on div "Create "PA/513645"" at bounding box center [182, 31] width 189 height 9
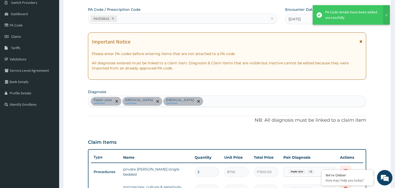
scroll to position [190, 0]
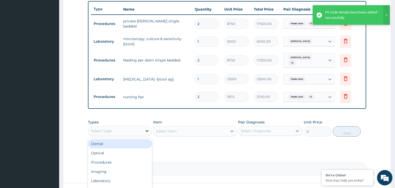
click at [147, 126] on div at bounding box center [147, 130] width 9 height 9
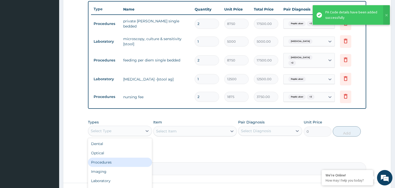
click at [124, 158] on div "Procedures" at bounding box center [120, 162] width 64 height 9
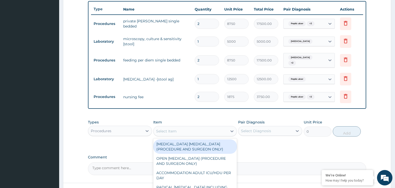
click at [192, 128] on div "Select Item" at bounding box center [191, 131] width 74 height 8
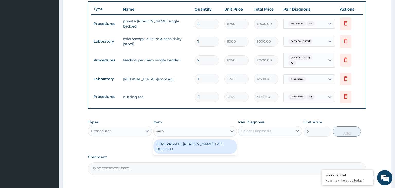
type input "semi"
click at [173, 140] on div "SEMI PRIVATE [PERSON_NAME] TWO BEDDED" at bounding box center [195, 147] width 84 height 14
type input "7500"
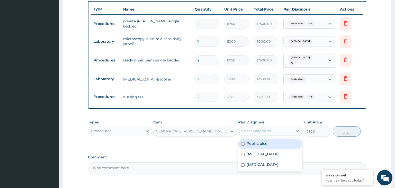
click at [271, 129] on div "Select Diagnosis" at bounding box center [266, 131] width 54 height 8
click at [256, 141] on label "Peptic ulcer" at bounding box center [258, 143] width 22 height 5
checkbox input "true"
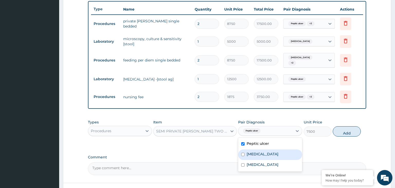
click at [253, 152] on label "[MEDICAL_DATA]" at bounding box center [263, 154] width 32 height 5
checkbox input "true"
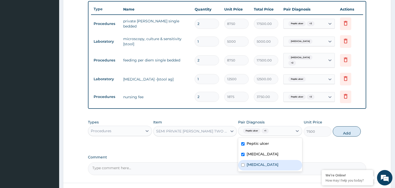
click at [254, 162] on label "[MEDICAL_DATA]" at bounding box center [263, 164] width 32 height 5
checkbox input "true"
click at [352, 129] on button "Add" at bounding box center [347, 131] width 28 height 10
type input "0"
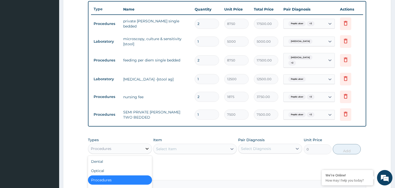
click at [150, 147] on div at bounding box center [147, 148] width 9 height 9
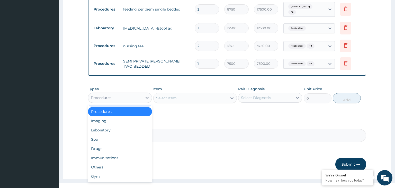
scroll to position [245, 0]
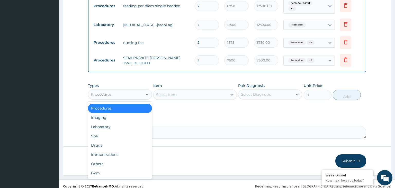
click at [189, 93] on div "Select Item" at bounding box center [191, 95] width 74 height 8
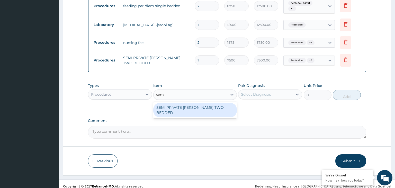
type input "semi"
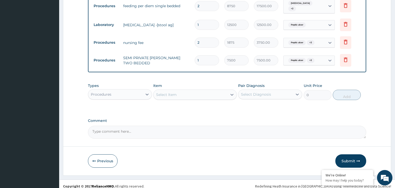
drag, startPoint x: 177, startPoint y: 92, endPoint x: 171, endPoint y: 92, distance: 5.9
click at [171, 92] on div "Select Item" at bounding box center [191, 95] width 74 height 8
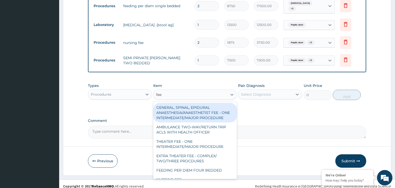
type input "feed"
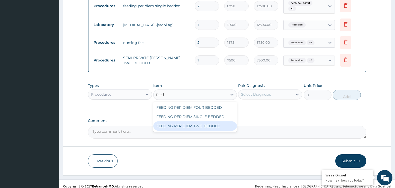
click at [187, 122] on div "FEEDING PER DIEM TWO BEDDED" at bounding box center [195, 126] width 84 height 9
type input "7500"
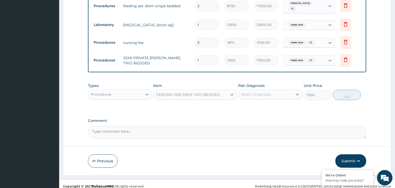
click at [270, 92] on div "Select Diagnosis" at bounding box center [256, 94] width 30 height 5
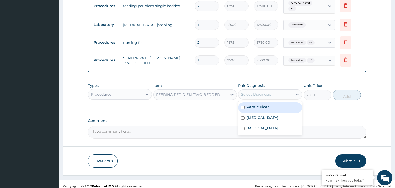
click at [263, 105] on label "Peptic ulcer" at bounding box center [258, 107] width 22 height 5
checkbox input "true"
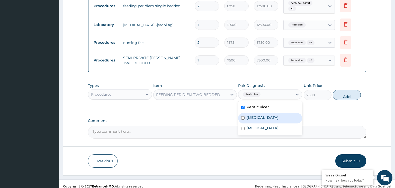
click at [258, 115] on label "[MEDICAL_DATA]" at bounding box center [263, 117] width 32 height 5
checkbox input "true"
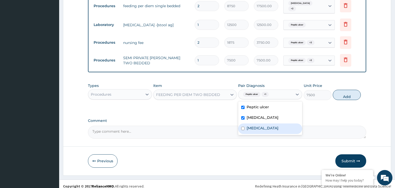
click at [256, 129] on div "[MEDICAL_DATA]" at bounding box center [270, 129] width 64 height 11
checkbox input "true"
click at [348, 93] on button "Add" at bounding box center [347, 95] width 28 height 10
type input "0"
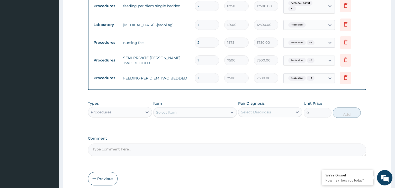
drag, startPoint x: 204, startPoint y: 76, endPoint x: 194, endPoint y: 78, distance: 10.5
click at [195, 78] on input "1" at bounding box center [207, 78] width 24 height 10
type input "2"
type input "15000.00"
type input "2"
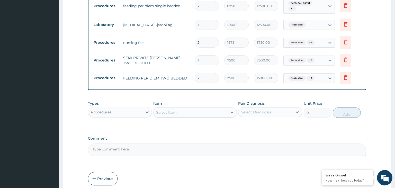
click at [195, 61] on input "1" at bounding box center [207, 60] width 24 height 10
type input "2"
type input "15000.00"
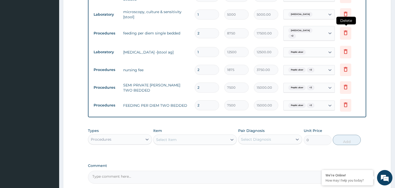
type input "2"
click at [347, 31] on icon at bounding box center [346, 33] width 6 height 6
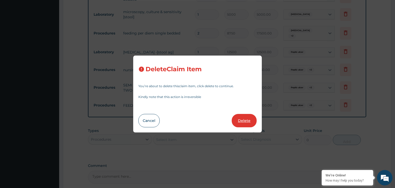
click at [242, 124] on button "Delete" at bounding box center [244, 120] width 25 height 13
type input "1"
type input "12500"
type input "12500.00"
type input "2"
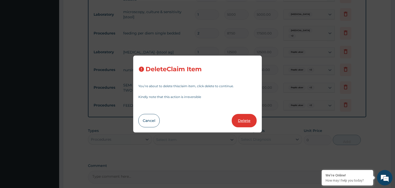
type input "1875"
type input "3750.00"
type input "7500"
type input "15000.00"
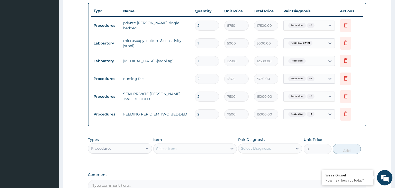
scroll to position [163, 0]
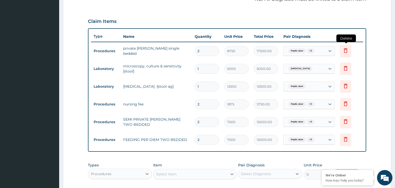
click at [348, 49] on icon at bounding box center [346, 50] width 6 height 6
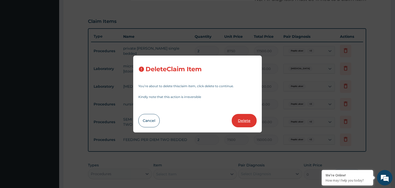
click at [247, 125] on button "Delete" at bounding box center [244, 120] width 25 height 13
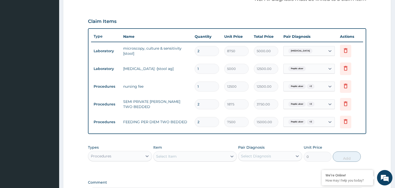
type input "1"
type input "5000"
type input "5000.00"
type input "12500"
type input "12500.00"
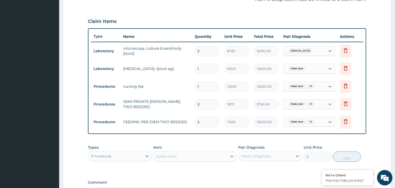
type input "2"
type input "1875"
type input "3750.00"
type input "7500"
type input "15000.00"
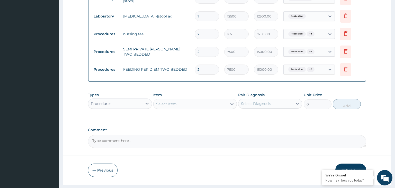
scroll to position [218, 0]
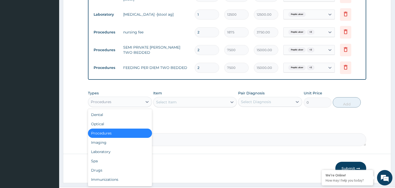
click at [125, 103] on div "Procedures" at bounding box center [115, 102] width 54 height 8
click at [108, 153] on div "Laboratory" at bounding box center [120, 151] width 64 height 9
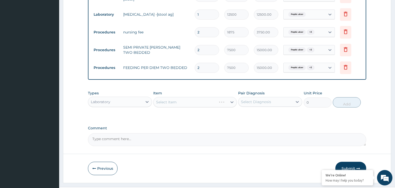
scroll to position [109, 0]
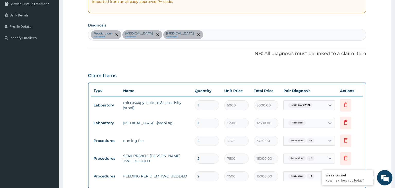
click at [197, 35] on div "[MEDICAL_DATA] confirmed [MEDICAL_DATA] confirmed [MEDICAL_DATA] confirmed" at bounding box center [227, 34] width 278 height 11
type input "[MEDICAL_DATA]"
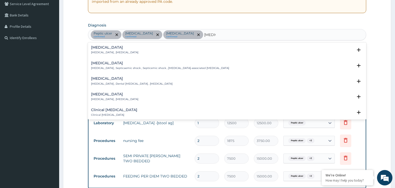
click at [97, 49] on h4 "[MEDICAL_DATA]" at bounding box center [114, 48] width 47 height 4
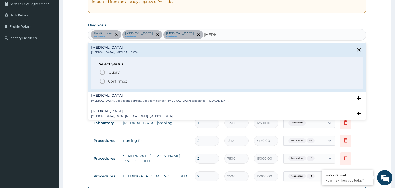
click at [119, 82] on p "Confirmed" at bounding box center [117, 81] width 19 height 5
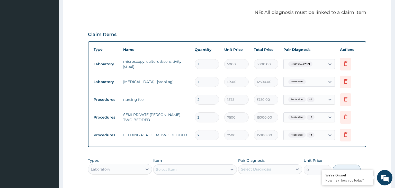
scroll to position [190, 0]
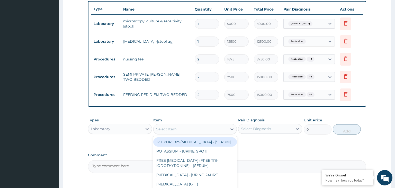
click at [201, 128] on div "Select Item" at bounding box center [191, 129] width 74 height 8
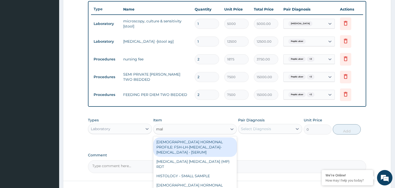
type input "mala"
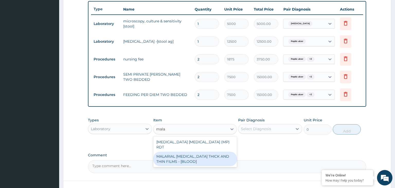
click at [220, 157] on div "MALARIAL [MEDICAL_DATA] THICK AND THIN FILMS - [BLOOD]" at bounding box center [195, 159] width 84 height 14
type input "2187.5"
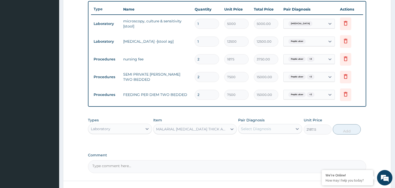
click at [278, 128] on div "Select Diagnosis" at bounding box center [266, 129] width 54 height 8
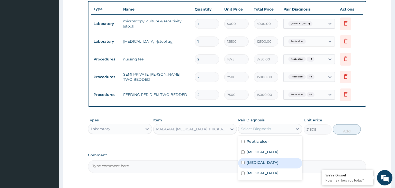
click at [258, 164] on label "[MEDICAL_DATA]" at bounding box center [263, 162] width 32 height 5
checkbox input "true"
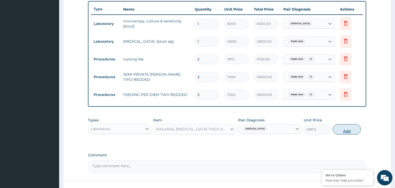
click at [347, 126] on button "Add" at bounding box center [347, 129] width 28 height 10
type input "0"
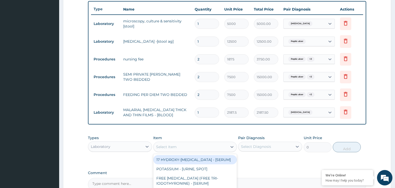
click at [183, 149] on div "Select Item" at bounding box center [191, 147] width 74 height 8
type input "fbc"
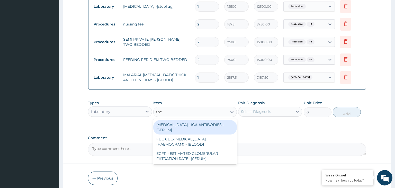
scroll to position [245, 0]
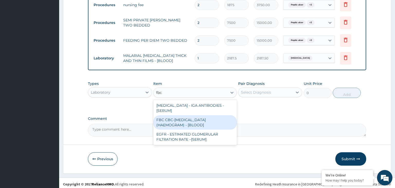
click at [180, 125] on div "FBC CBC-[MEDICAL_DATA] (HAEMOGRAM) - [BLOOD]" at bounding box center [195, 122] width 84 height 14
type input "5000"
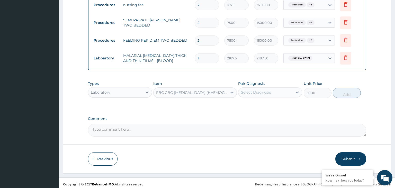
click at [289, 91] on div "Select Diagnosis" at bounding box center [266, 92] width 54 height 8
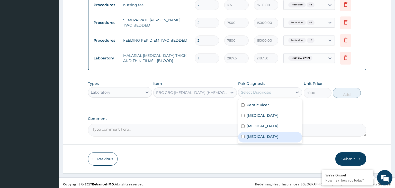
click at [266, 138] on div "[MEDICAL_DATA]" at bounding box center [270, 137] width 64 height 11
checkbox input "true"
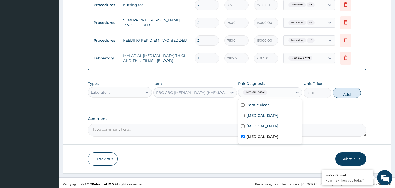
click at [352, 91] on button "Add" at bounding box center [347, 93] width 28 height 10
type input "0"
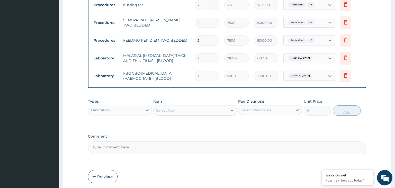
click at [142, 110] on div "Laboratory" at bounding box center [115, 110] width 54 height 8
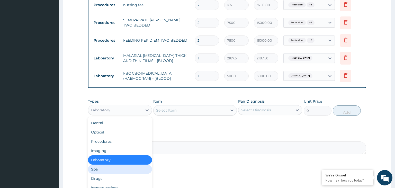
scroll to position [18, 0]
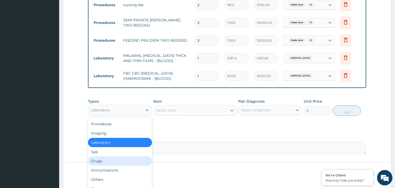
click at [117, 161] on div "Drugs" at bounding box center [120, 161] width 64 height 9
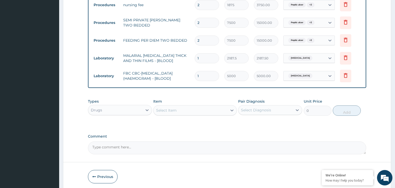
click at [187, 109] on div "Select Item" at bounding box center [191, 110] width 74 height 8
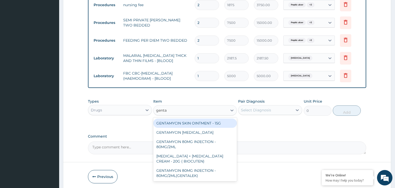
type input "gentam"
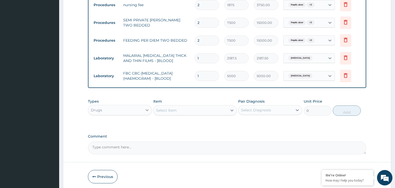
drag, startPoint x: 176, startPoint y: 110, endPoint x: 149, endPoint y: 114, distance: 27.3
click at [149, 114] on div "Types Drugs Item option FBC CBC-[MEDICAL_DATA] (HAEMOGRAM) - [BLOOD], selected.…" at bounding box center [227, 107] width 279 height 22
click at [167, 111] on div "Select Item" at bounding box center [166, 110] width 21 height 5
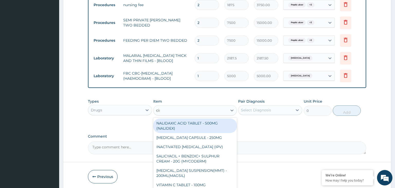
type input "cime"
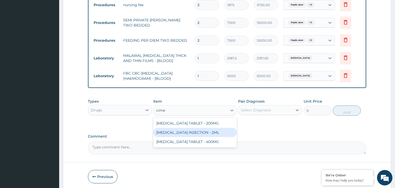
click at [194, 133] on div "[MEDICAL_DATA] INJECTION - 2ML" at bounding box center [195, 132] width 84 height 9
type input "672"
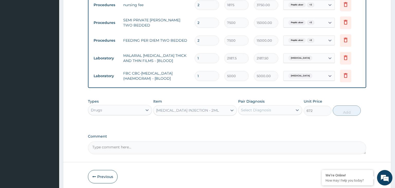
click at [275, 110] on div "Select Diagnosis" at bounding box center [266, 110] width 54 height 8
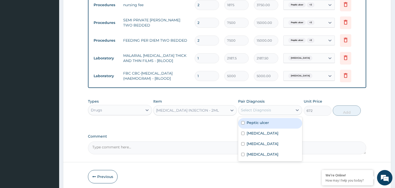
click at [267, 123] on label "Peptic ulcer" at bounding box center [258, 122] width 22 height 5
checkbox input "true"
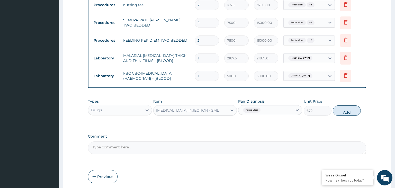
click at [336, 110] on button "Add" at bounding box center [347, 111] width 28 height 10
type input "0"
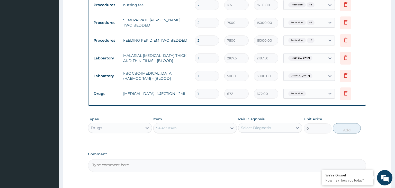
click at [169, 129] on div "Select Item" at bounding box center [166, 128] width 21 height 5
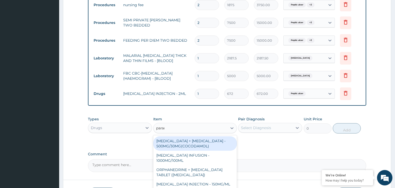
type input "parace"
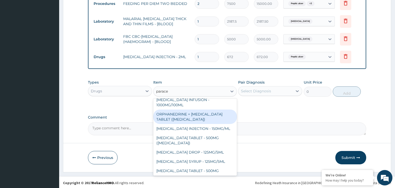
scroll to position [26, 0]
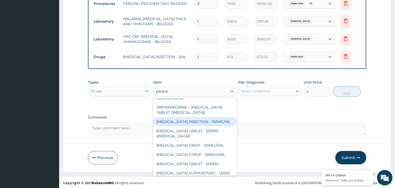
click at [213, 120] on div "[MEDICAL_DATA] INJECTION - 150MG/ML" at bounding box center [195, 121] width 84 height 9
type input "560"
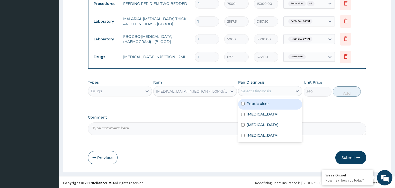
click at [268, 90] on div "Select Diagnosis" at bounding box center [256, 91] width 30 height 5
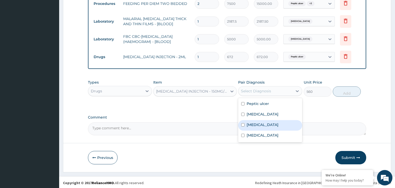
click at [258, 123] on label "[MEDICAL_DATA]" at bounding box center [263, 124] width 32 height 5
checkbox input "true"
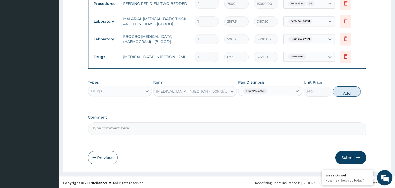
click at [340, 90] on button "Add" at bounding box center [347, 91] width 28 height 10
type input "0"
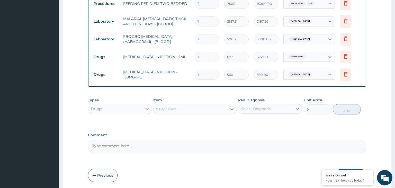
click at [182, 109] on div "Select Item" at bounding box center [191, 109] width 74 height 8
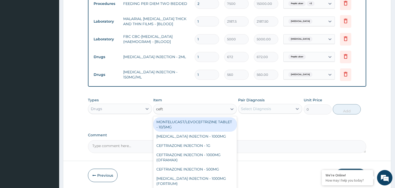
type input "ceftr"
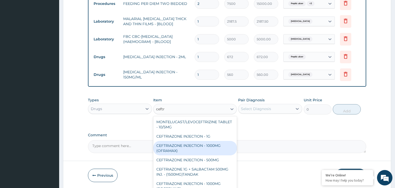
click at [201, 141] on div "CEFTRIAZONE INJECTION - 1000MG (OFRAMAX)" at bounding box center [195, 148] width 84 height 14
type input "2520"
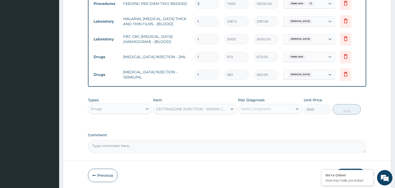
click at [201, 140] on textarea "Comment" at bounding box center [227, 146] width 279 height 13
click at [265, 107] on div "Select Diagnosis" at bounding box center [256, 108] width 30 height 5
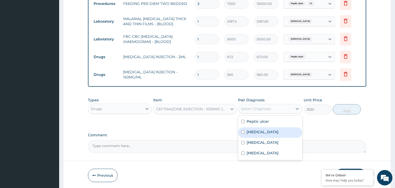
click at [258, 131] on label "[MEDICAL_DATA]" at bounding box center [263, 131] width 32 height 5
checkbox input "true"
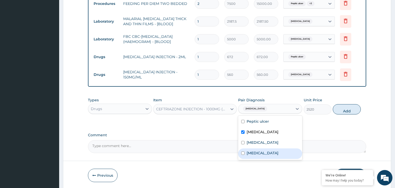
drag, startPoint x: 257, startPoint y: 152, endPoint x: 301, endPoint y: 140, distance: 46.0
click at [257, 152] on label "[MEDICAL_DATA]" at bounding box center [263, 153] width 32 height 5
checkbox input "true"
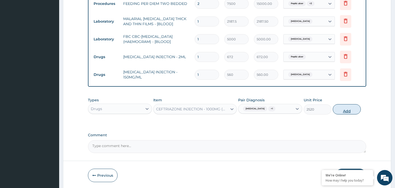
click at [340, 110] on button "Add" at bounding box center [347, 109] width 28 height 10
type input "0"
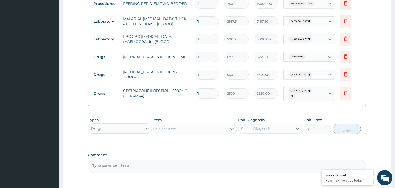
click at [194, 125] on div "Select Item" at bounding box center [191, 129] width 74 height 8
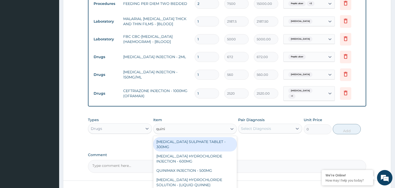
type input "quinin"
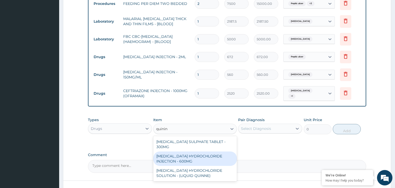
click at [203, 152] on div "[MEDICAL_DATA] HYDROCHLORIDE INJECTION - 600MG" at bounding box center [195, 159] width 84 height 14
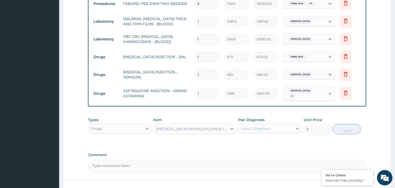
type input "218.4"
drag, startPoint x: 276, startPoint y: 120, endPoint x: 276, endPoint y: 123, distance: 2.6
click at [276, 120] on div "Pair Diagnosis Select Diagnosis" at bounding box center [270, 125] width 64 height 17
click at [276, 126] on div "Select Diagnosis" at bounding box center [266, 129] width 54 height 8
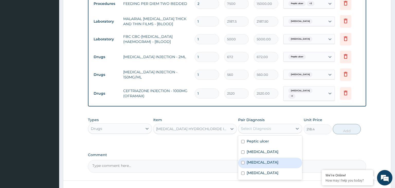
click at [264, 158] on div "[MEDICAL_DATA]" at bounding box center [270, 163] width 64 height 11
checkbox input "true"
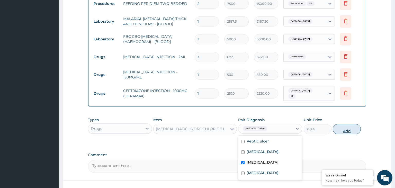
click at [352, 124] on button "Add" at bounding box center [347, 129] width 28 height 10
type input "0"
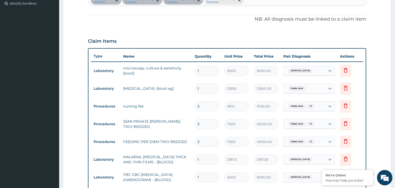
scroll to position [118, 0]
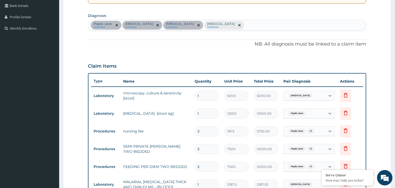
click at [219, 25] on div "[MEDICAL_DATA] confirmed [MEDICAL_DATA] confirmed [MEDICAL_DATA] confirmed [MED…" at bounding box center [227, 25] width 278 height 11
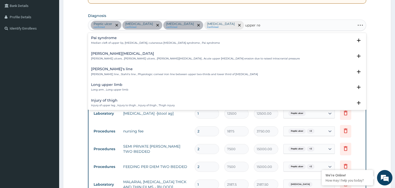
type input "upper res"
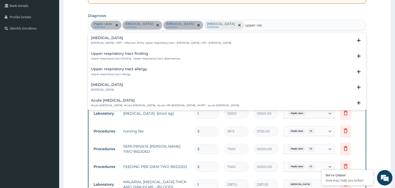
click at [121, 41] on p "[MEDICAL_DATA] , URTI - Infection of the upper respiratory tract , [MEDICAL_DAT…" at bounding box center [161, 43] width 140 height 4
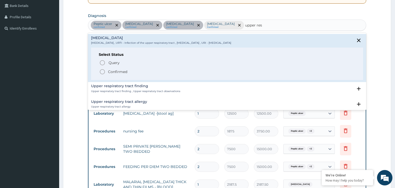
click at [113, 72] on p "Confirmed" at bounding box center [117, 71] width 19 height 5
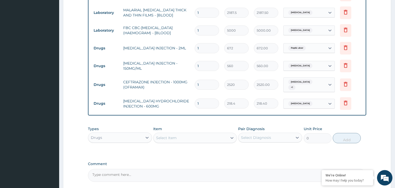
scroll to position [309, 0]
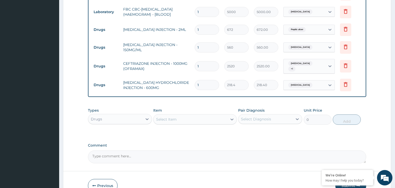
click at [188, 118] on div "Select Item" at bounding box center [191, 119] width 74 height 8
click at [167, 118] on div "Select Item" at bounding box center [166, 119] width 21 height 5
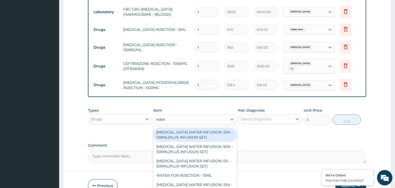
type input "water"
click at [181, 130] on div "[MEDICAL_DATA] WATER INFUSION: 50% - 100ML(PLUS INFUSION SET)" at bounding box center [195, 135] width 84 height 14
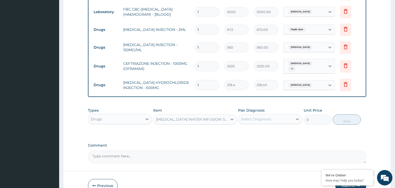
type input "1092"
click at [256, 117] on div "Select Diagnosis" at bounding box center [256, 119] width 30 height 5
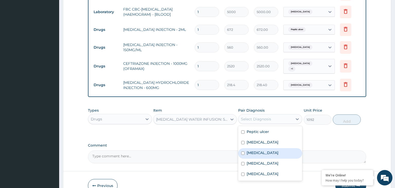
click at [248, 150] on label "[MEDICAL_DATA]" at bounding box center [263, 152] width 32 height 5
checkbox input "true"
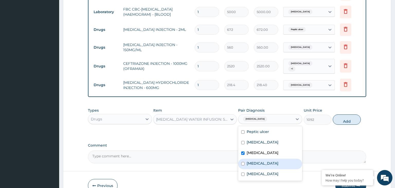
click at [251, 159] on div "[MEDICAL_DATA]" at bounding box center [270, 164] width 64 height 11
checkbox input "true"
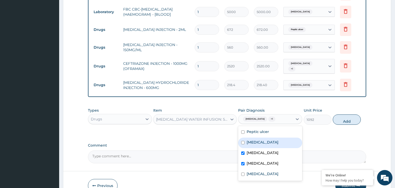
click at [246, 142] on div "[MEDICAL_DATA]" at bounding box center [270, 143] width 64 height 11
checkbox input "true"
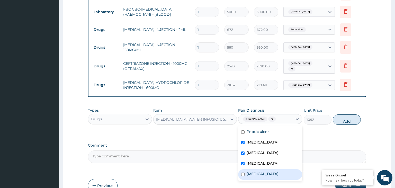
click at [250, 175] on div "[MEDICAL_DATA]" at bounding box center [270, 174] width 64 height 11
checkbox input "true"
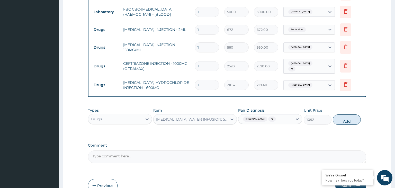
click at [339, 117] on button "Add" at bounding box center [347, 120] width 28 height 10
type input "0"
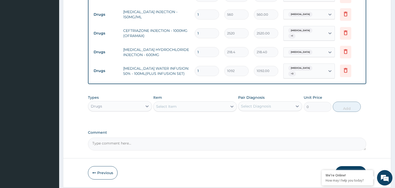
scroll to position [352, 0]
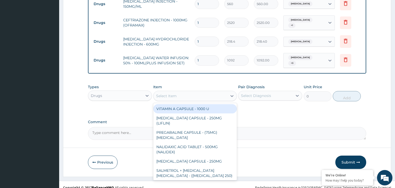
click at [177, 92] on div "Select Item" at bounding box center [191, 96] width 74 height 8
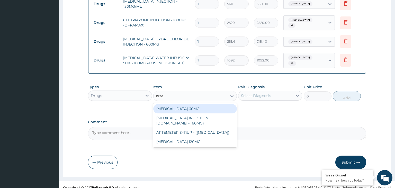
type input "artes"
click at [191, 106] on div "[MEDICAL_DATA] 60MG" at bounding box center [195, 108] width 84 height 9
type input "3000"
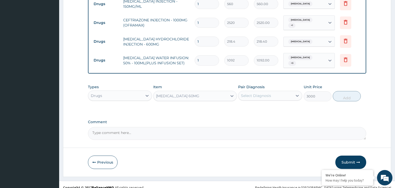
click at [265, 94] on div "Select Diagnosis" at bounding box center [270, 96] width 64 height 10
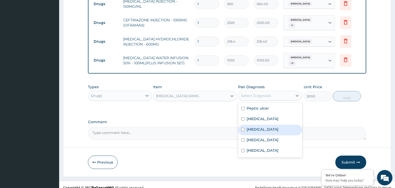
click at [257, 127] on label "[MEDICAL_DATA]" at bounding box center [263, 129] width 32 height 5
checkbox input "true"
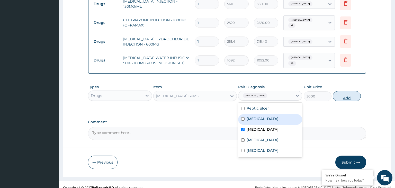
click at [355, 91] on button "Add" at bounding box center [347, 96] width 28 height 10
type input "0"
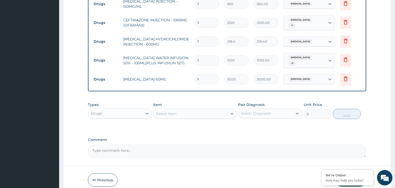
drag, startPoint x: 200, startPoint y: 72, endPoint x: 189, endPoint y: 76, distance: 12.2
click at [195, 75] on input "1" at bounding box center [207, 79] width 24 height 10
type input "3"
type input "9000.00"
type input "3"
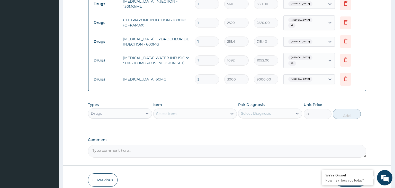
click at [190, 110] on div "Select Item" at bounding box center [191, 114] width 74 height 8
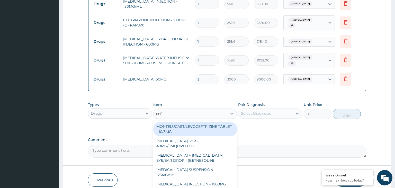
type input "cefu"
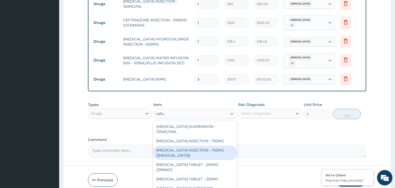
click at [200, 146] on div "[MEDICAL_DATA] INJECTION - 750MG ([MEDICAL_DATA])" at bounding box center [195, 153] width 84 height 14
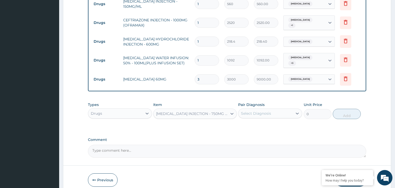
type input "2044"
click at [195, 111] on div "[MEDICAL_DATA] INJECTION - 750MG ([MEDICAL_DATA])" at bounding box center [192, 113] width 72 height 5
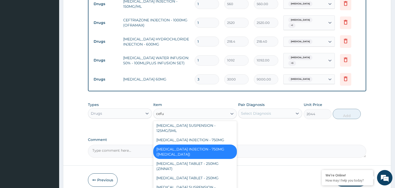
scroll to position [0, 0]
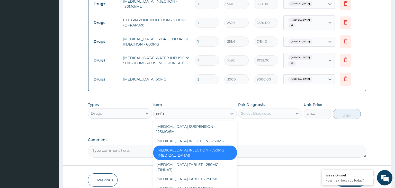
type input "cefur"
click at [205, 136] on div "[MEDICAL_DATA] INJECTION - 750MG" at bounding box center [195, 140] width 84 height 9
type input "1652"
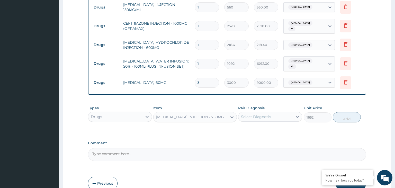
scroll to position [352, 0]
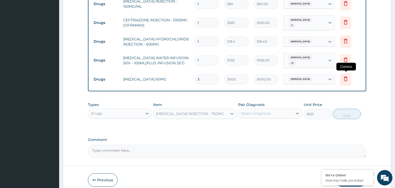
click at [343, 76] on icon at bounding box center [346, 79] width 6 height 6
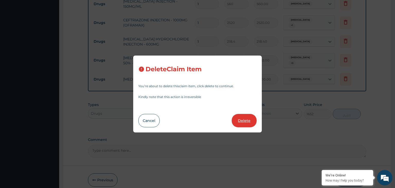
click at [243, 120] on button "Delete" at bounding box center [244, 120] width 25 height 13
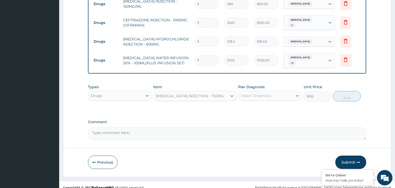
click at [190, 92] on div "[MEDICAL_DATA] INJECTION - 750MG" at bounding box center [191, 96] width 74 height 8
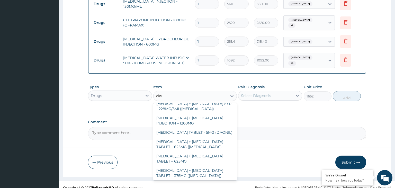
scroll to position [0, 0]
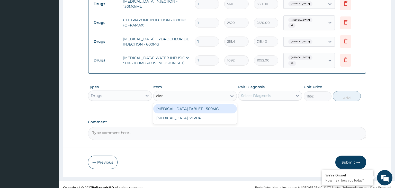
type input "clari"
click at [214, 104] on div "[MEDICAL_DATA] TABLET - 500MG" at bounding box center [195, 108] width 84 height 9
type input "392"
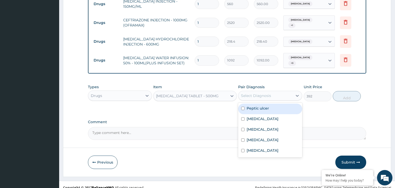
click at [263, 94] on div "Select Diagnosis" at bounding box center [270, 96] width 64 height 10
drag, startPoint x: 260, startPoint y: 102, endPoint x: 317, endPoint y: 97, distance: 56.9
click at [261, 106] on label "Peptic ulcer" at bounding box center [258, 108] width 22 height 5
checkbox input "true"
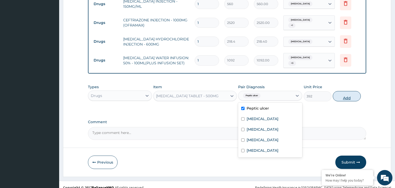
click at [344, 91] on button "Add" at bounding box center [347, 96] width 28 height 10
type input "0"
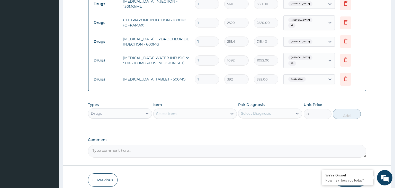
drag, startPoint x: 201, startPoint y: 71, endPoint x: 184, endPoint y: 74, distance: 18.0
click at [195, 74] on input "1" at bounding box center [207, 79] width 24 height 10
type input "7"
type input "2744.00"
type input "7"
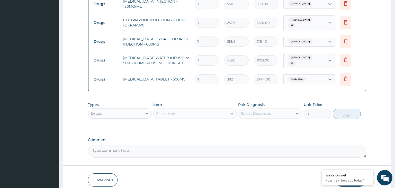
click at [188, 110] on div "Select Item" at bounding box center [191, 114] width 74 height 8
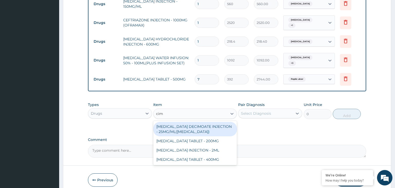
type input "cime"
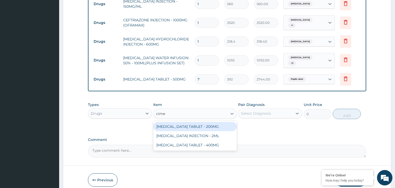
click at [205, 122] on div "[MEDICAL_DATA] TABLET - 200MG" at bounding box center [195, 126] width 84 height 9
type input "84"
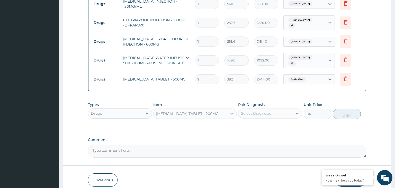
click at [263, 113] on div "Pair Diagnosis Select Diagnosis" at bounding box center [270, 110] width 64 height 17
click at [266, 111] on div "Select Diagnosis" at bounding box center [256, 113] width 30 height 5
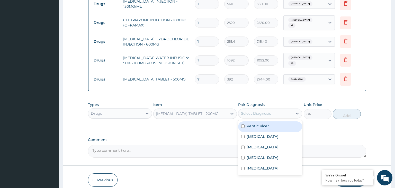
drag, startPoint x: 264, startPoint y: 122, endPoint x: 269, endPoint y: 121, distance: 5.3
click at [264, 124] on label "Peptic ulcer" at bounding box center [258, 126] width 22 height 5
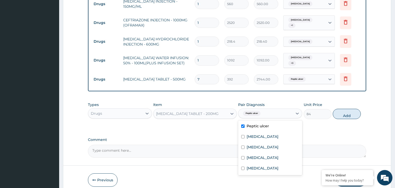
checkbox input "true"
click at [356, 109] on button "Add" at bounding box center [347, 114] width 28 height 10
type input "0"
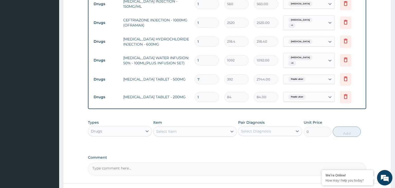
type input "14"
type input "1176.00"
type input "14"
click at [214, 127] on div "Select Item" at bounding box center [191, 131] width 74 height 8
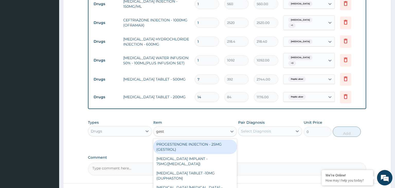
type input "gesti"
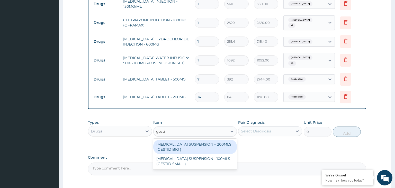
click at [223, 143] on div "[MEDICAL_DATA] SUSPENSION – 200MLS (GESTID BIG )" at bounding box center [195, 147] width 84 height 14
type input "1680"
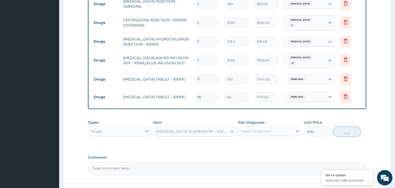
click at [276, 127] on div "Select Diagnosis" at bounding box center [266, 131] width 54 height 8
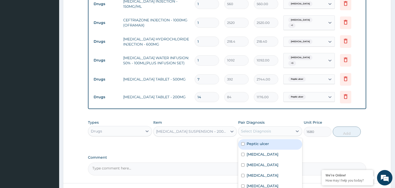
click at [280, 142] on div "Peptic ulcer" at bounding box center [270, 144] width 64 height 11
checkbox input "true"
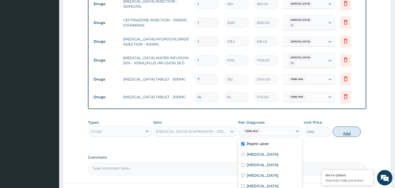
click at [360, 127] on button "Add" at bounding box center [347, 132] width 28 height 10
type input "0"
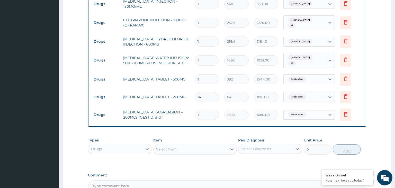
click at [180, 145] on div "Select Item" at bounding box center [191, 149] width 74 height 8
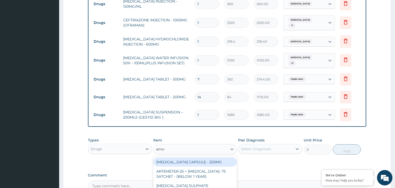
type input "amox"
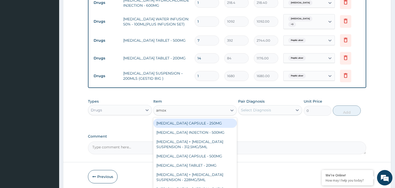
scroll to position [406, 0]
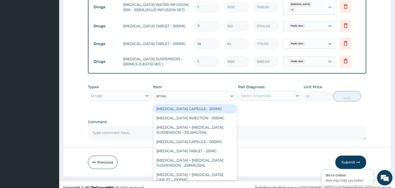
click at [195, 104] on div "[MEDICAL_DATA] CAPSULE - 250MG" at bounding box center [195, 108] width 84 height 9
type input "56"
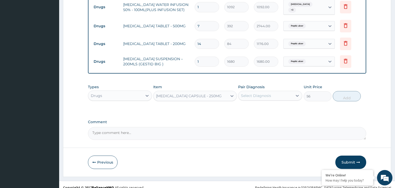
click at [289, 85] on div "Pair Diagnosis Select Diagnosis" at bounding box center [270, 92] width 64 height 17
click at [277, 92] on div "Select Diagnosis" at bounding box center [266, 96] width 54 height 8
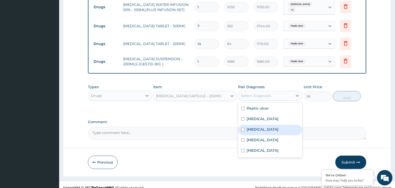
click at [252, 127] on label "[MEDICAL_DATA]" at bounding box center [263, 129] width 32 height 5
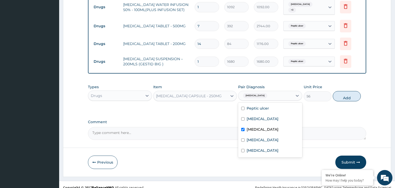
click at [254, 127] on label "[MEDICAL_DATA]" at bounding box center [263, 129] width 32 height 5
checkbox input "false"
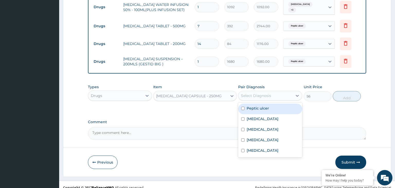
drag, startPoint x: 257, startPoint y: 105, endPoint x: 259, endPoint y: 112, distance: 7.6
click at [257, 105] on div "Peptic ulcer" at bounding box center [270, 109] width 64 height 11
checkbox input "true"
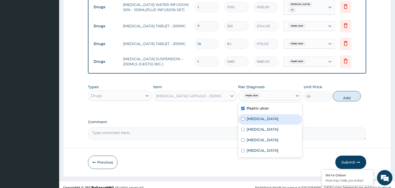
click at [259, 116] on label "[MEDICAL_DATA]" at bounding box center [263, 118] width 32 height 5
checkbox input "true"
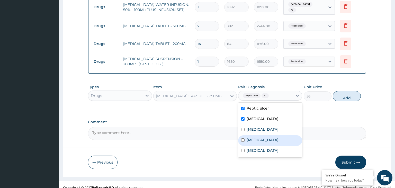
click at [255, 135] on div "[MEDICAL_DATA]" at bounding box center [270, 140] width 64 height 11
checkbox input "true"
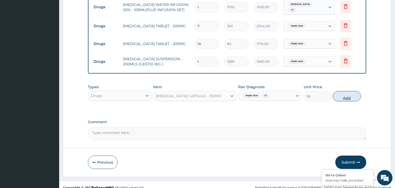
click at [343, 91] on button "Add" at bounding box center [347, 96] width 28 height 10
type input "0"
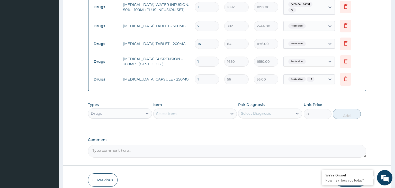
click at [184, 110] on div "Select Item" at bounding box center [191, 114] width 74 height 8
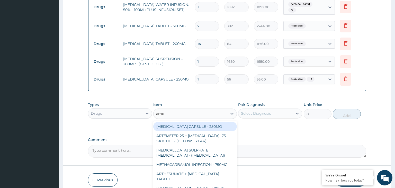
type input "amox"
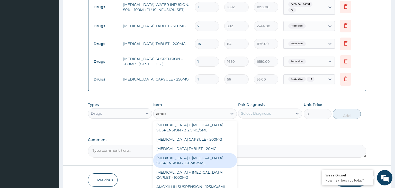
scroll to position [26, 0]
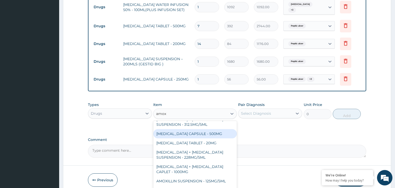
click at [190, 130] on div "[MEDICAL_DATA] CAPSULE - 500MG" at bounding box center [195, 133] width 84 height 9
type input "112"
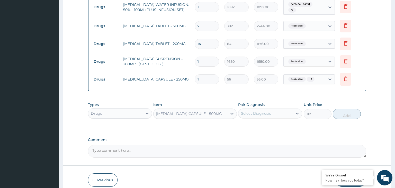
click at [272, 109] on div "Select Diagnosis" at bounding box center [266, 113] width 54 height 8
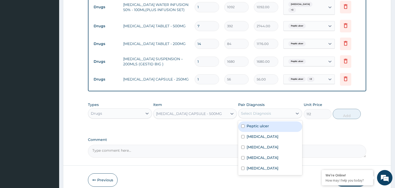
click at [262, 124] on label "Peptic ulcer" at bounding box center [258, 126] width 22 height 5
checkbox input "true"
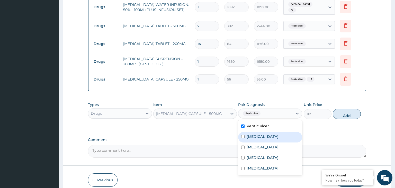
click at [261, 134] on label "[MEDICAL_DATA]" at bounding box center [263, 136] width 32 height 5
checkbox input "true"
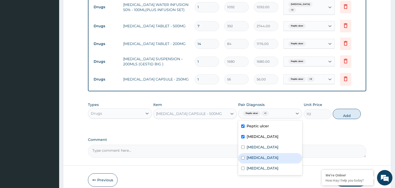
click at [258, 155] on label "[MEDICAL_DATA]" at bounding box center [263, 157] width 32 height 5
checkbox input "true"
click at [342, 113] on button "Add" at bounding box center [347, 114] width 28 height 10
type input "0"
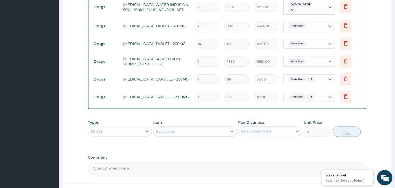
type input "15"
type input "1680.00"
type input "15"
click at [344, 76] on icon at bounding box center [346, 79] width 6 height 6
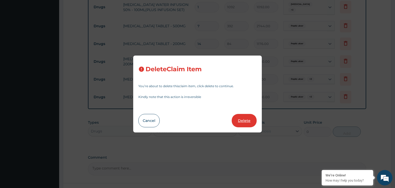
click at [246, 123] on button "Delete" at bounding box center [244, 120] width 25 height 13
type input "15"
type input "112"
type input "1680.00"
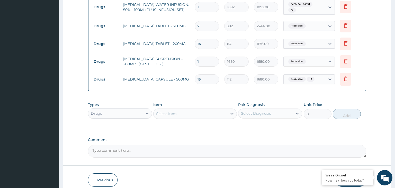
click at [185, 110] on div "Select Item" at bounding box center [191, 114] width 74 height 8
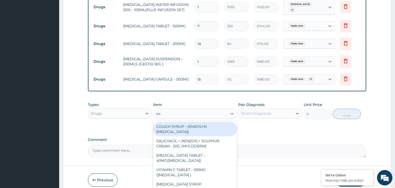
type input "coa"
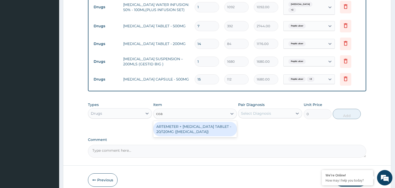
click at [196, 123] on div "ARTEMETER + [MEDICAL_DATA] TABLET - 20/120MG ([MEDICAL_DATA])" at bounding box center [195, 129] width 84 height 14
type input "210"
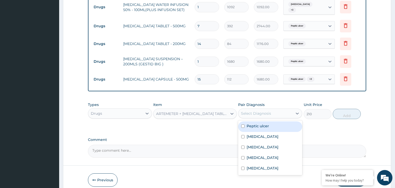
click at [275, 109] on div "Select Diagnosis" at bounding box center [266, 113] width 54 height 8
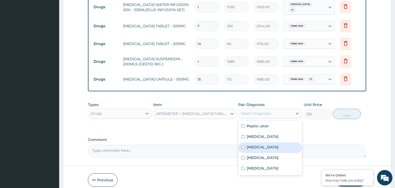
click at [253, 145] on label "[MEDICAL_DATA]" at bounding box center [263, 147] width 32 height 5
checkbox input "true"
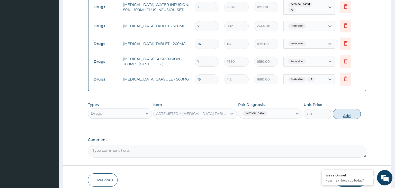
click at [352, 109] on button "Add" at bounding box center [347, 114] width 28 height 10
type input "0"
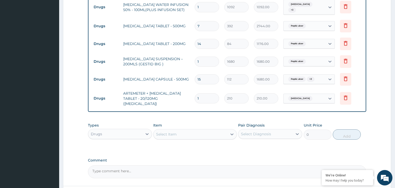
type input "12"
type input "2520.00"
type input "12"
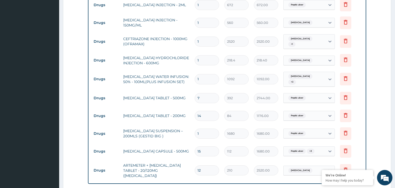
scroll to position [324, 0]
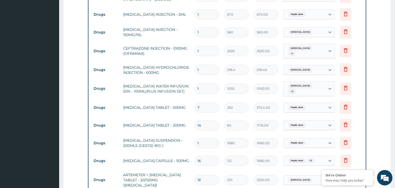
drag, startPoint x: 205, startPoint y: 52, endPoint x: 196, endPoint y: 53, distance: 8.3
click at [196, 53] on input "1" at bounding box center [207, 51] width 24 height 10
type input "4"
type input "10080.00"
type input "4"
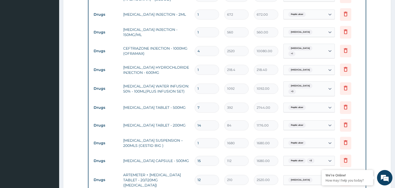
click at [198, 68] on input "1" at bounding box center [207, 70] width 24 height 10
drag, startPoint x: 206, startPoint y: 85, endPoint x: 190, endPoint y: 90, distance: 16.3
click at [195, 90] on input "1" at bounding box center [207, 89] width 24 height 10
type input "3"
type input "3276.00"
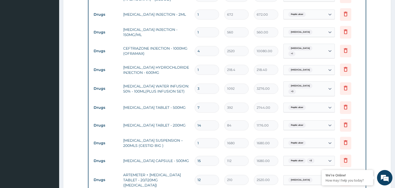
type input "3"
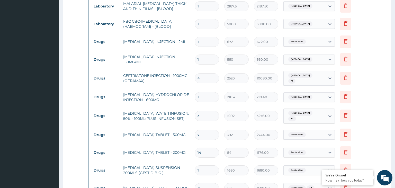
drag, startPoint x: 194, startPoint y: 92, endPoint x: 202, endPoint y: 96, distance: 8.7
click at [202, 96] on td "1" at bounding box center [207, 97] width 30 height 15
click at [195, 96] on input "1" at bounding box center [207, 97] width 24 height 10
type input "4"
type input "873.60"
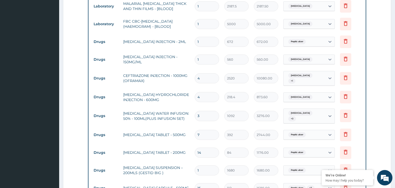
type input "4"
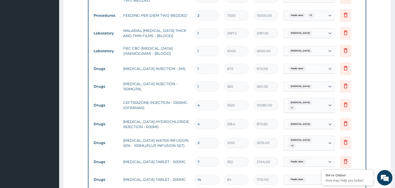
drag, startPoint x: 205, startPoint y: 69, endPoint x: 192, endPoint y: 70, distance: 12.7
click at [195, 70] on input "1" at bounding box center [207, 69] width 24 height 10
type input "2"
type input "1344.00"
type input "2"
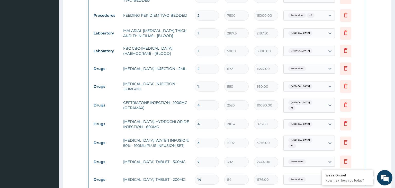
drag, startPoint x: 205, startPoint y: 88, endPoint x: 187, endPoint y: 90, distance: 18.1
click at [195, 90] on input "1" at bounding box center [207, 87] width 24 height 10
type input "6"
type input "3360.00"
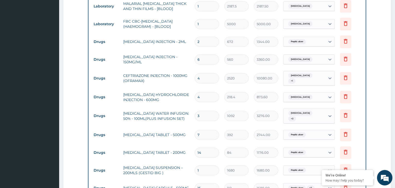
type input "6"
drag, startPoint x: 205, startPoint y: 112, endPoint x: 194, endPoint y: 113, distance: 11.3
click at [195, 113] on input "3" at bounding box center [207, 116] width 24 height 10
type input "4"
type input "4368.00"
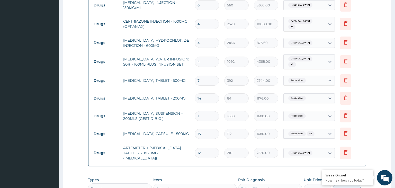
scroll to position [441, 0]
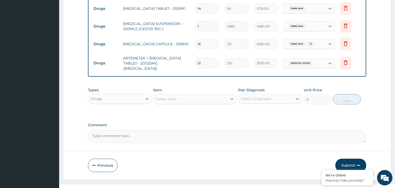
type input "4"
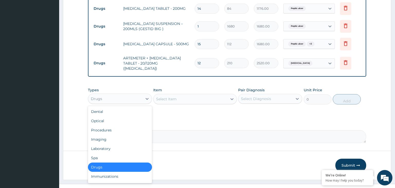
click at [132, 94] on div "Drugs" at bounding box center [120, 99] width 64 height 10
click at [114, 126] on div "Procedures" at bounding box center [120, 130] width 64 height 9
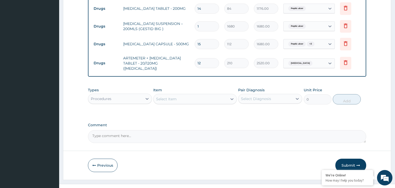
click at [183, 95] on div "Select Item" at bounding box center [191, 99] width 74 height 8
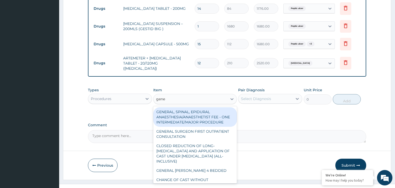
type input "gener"
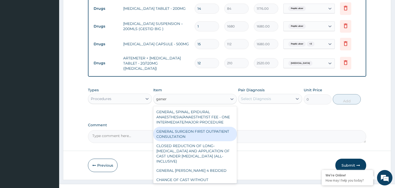
click at [193, 128] on div "GENERAL SURGEON FIRST OUTPATIENT CONSULTATION" at bounding box center [195, 134] width 84 height 14
type input "22500"
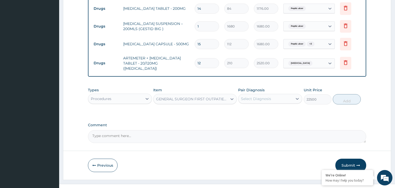
click at [216, 97] on div "GENERAL SURGEON FIRST OUTPATIENT CONSULTATION" at bounding box center [192, 99] width 72 height 5
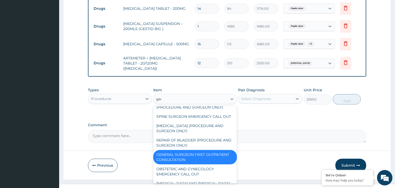
scroll to position [15, 0]
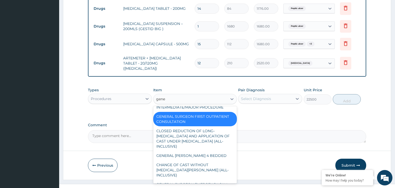
type input "gener"
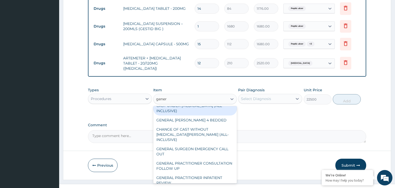
scroll to position [52, 0]
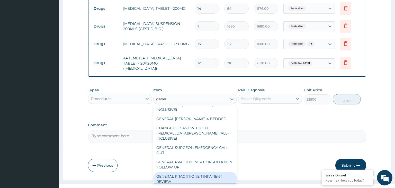
drag, startPoint x: 196, startPoint y: 162, endPoint x: 227, endPoint y: 148, distance: 34.1
click at [196, 172] on div "GENERAL PRACTITIONER INPATIENT REVIEW" at bounding box center [195, 179] width 84 height 14
type input "2500"
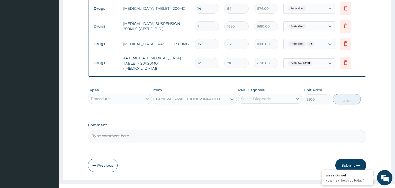
click at [279, 95] on div "Select Diagnosis" at bounding box center [266, 99] width 54 height 8
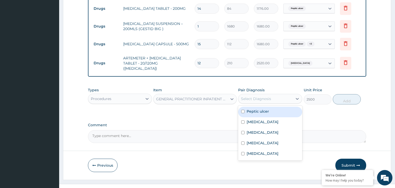
click at [272, 107] on div "Peptic ulcer" at bounding box center [270, 112] width 64 height 11
checkbox input "true"
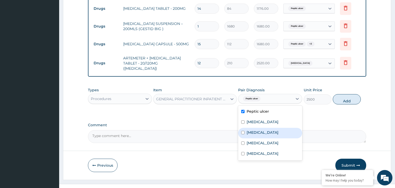
click at [258, 128] on div "[MEDICAL_DATA]" at bounding box center [270, 133] width 64 height 11
checkbox input "true"
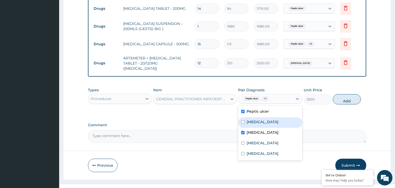
click at [257, 119] on label "[MEDICAL_DATA]" at bounding box center [263, 121] width 32 height 5
checkbox input "true"
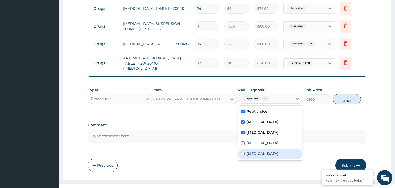
click at [259, 151] on label "[MEDICAL_DATA]" at bounding box center [263, 153] width 32 height 5
checkbox input "true"
click at [257, 141] on label "[MEDICAL_DATA]" at bounding box center [263, 143] width 32 height 5
checkbox input "true"
click at [349, 94] on button "Add" at bounding box center [347, 99] width 28 height 10
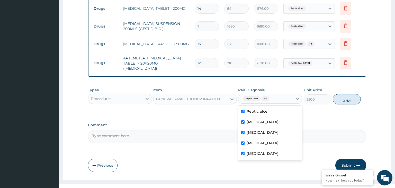
type input "0"
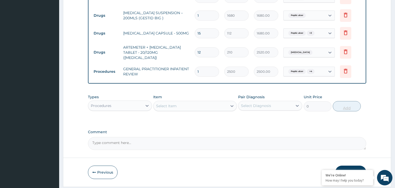
scroll to position [459, 0]
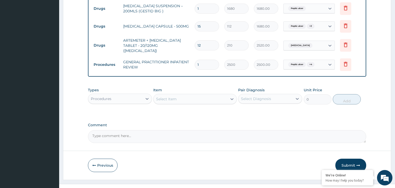
drag, startPoint x: 351, startPoint y: 151, endPoint x: 309, endPoint y: 180, distance: 51.5
click at [351, 159] on button "Submit" at bounding box center [351, 165] width 31 height 13
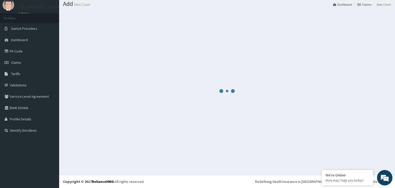
scroll to position [16, 0]
